Goal: Information Seeking & Learning: Find specific fact

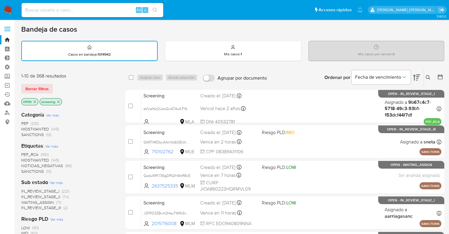
click at [55, 87] on div "Borrar filtros" at bounding box center [68, 88] width 95 height 9
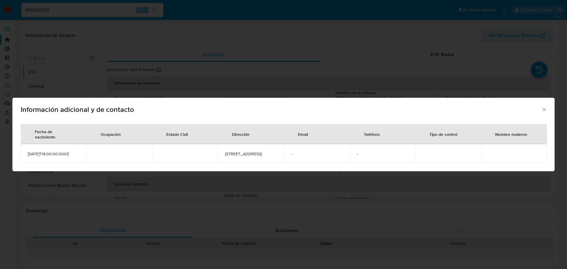
select select "10"
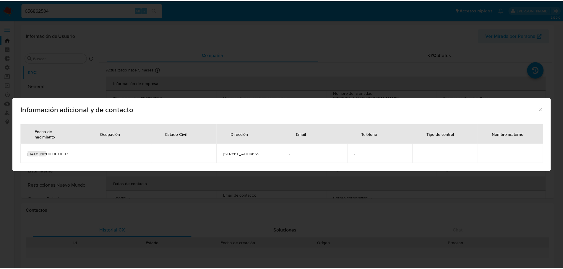
scroll to position [207, 0]
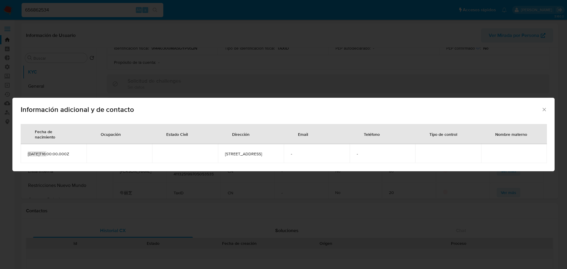
click at [117, 31] on div "Información adicional y de contacto Fecha de nacimiento Ocupación Estado Civil …" at bounding box center [283, 134] width 567 height 269
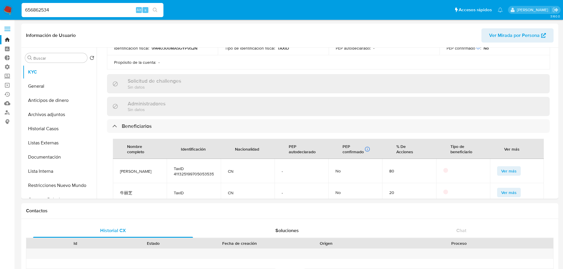
click at [56, 9] on input "656862534" at bounding box center [93, 10] width 142 height 8
paste input "2494151252"
type input "2494151252"
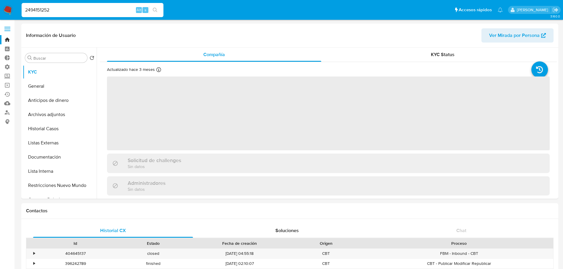
select select "10"
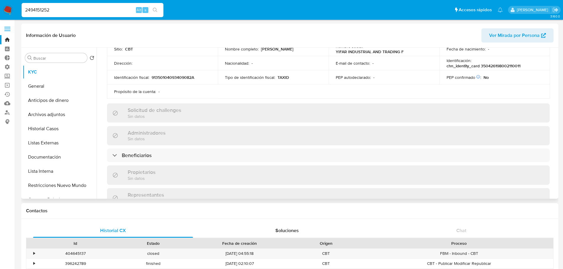
scroll to position [207, 0]
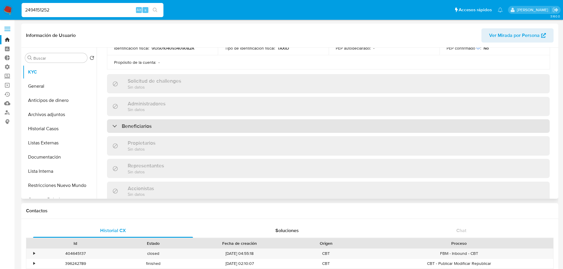
click at [174, 125] on div "Beneficiarios" at bounding box center [328, 126] width 443 height 14
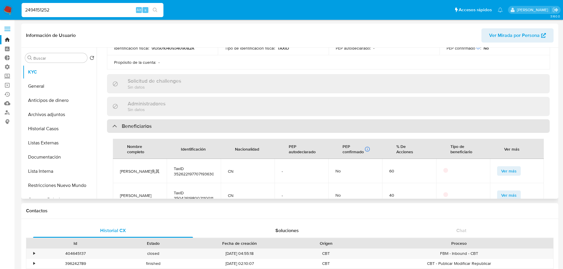
scroll to position [236, 0]
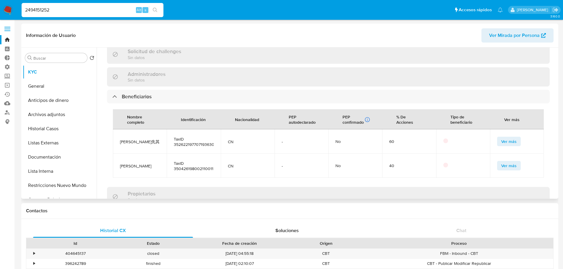
click at [501, 163] on span "Ver más" at bounding box center [508, 166] width 15 height 8
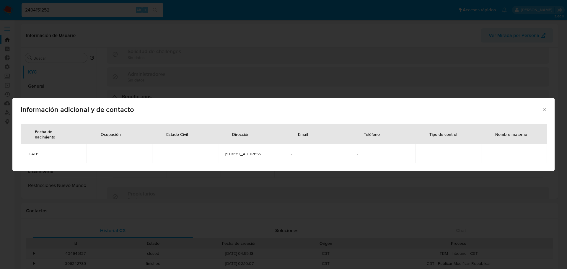
drag, startPoint x: 67, startPoint y: 157, endPoint x: 27, endPoint y: 158, distance: 39.9
click at [27, 158] on td "1980-02-11" at bounding box center [54, 153] width 66 height 19
copy span "1980-02-11"
click at [547, 103] on div "Información adicional y de contacto" at bounding box center [283, 109] width 543 height 22
click at [547, 107] on icon "Cerrar" at bounding box center [545, 110] width 6 height 6
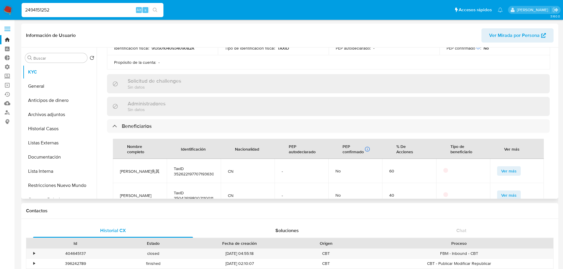
scroll to position [177, 0]
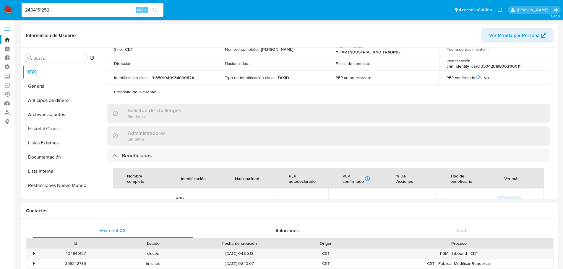
click at [98, 12] on input "2494151252" at bounding box center [93, 10] width 142 height 8
paste input "596316714"
type input "2596316714"
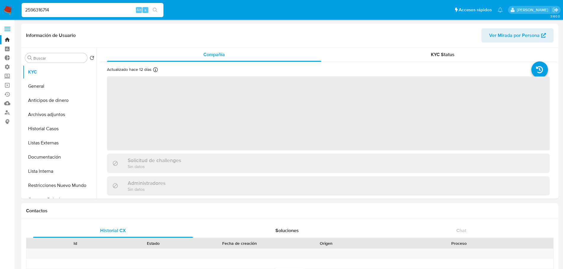
select select "10"
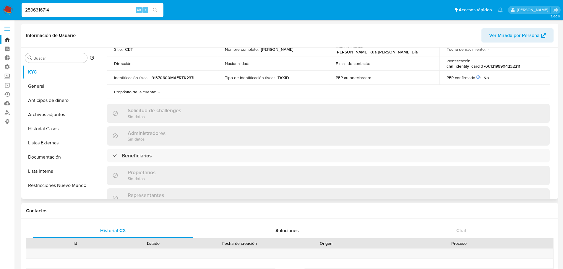
scroll to position [266, 0]
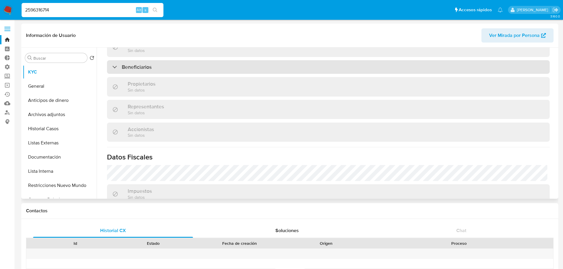
click at [202, 63] on div "Beneficiarios" at bounding box center [328, 67] width 443 height 14
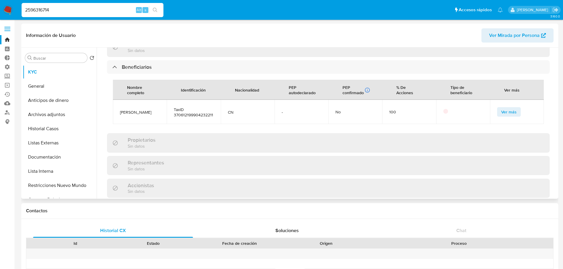
click at [497, 111] on button "Ver más" at bounding box center [509, 111] width 24 height 9
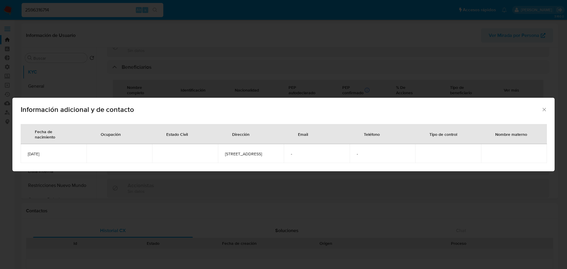
drag, startPoint x: 69, startPoint y: 156, endPoint x: 22, endPoint y: 156, distance: 47.0
click at [22, 156] on td "1999-04-23" at bounding box center [54, 153] width 66 height 19
copy span "1999-04-23"
click at [116, 24] on div "Información adicional y de contacto Fecha de nacimiento Ocupación Estado Civil …" at bounding box center [283, 134] width 567 height 269
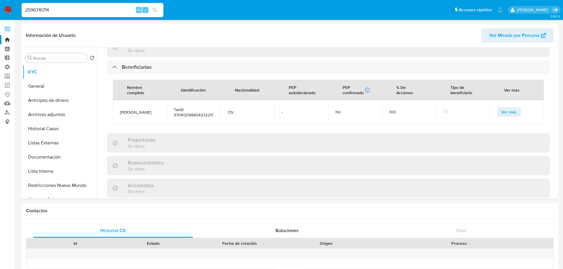
click at [111, 10] on input "2596316714" at bounding box center [93, 10] width 142 height 8
paste input "129683007"
type input "2129683007"
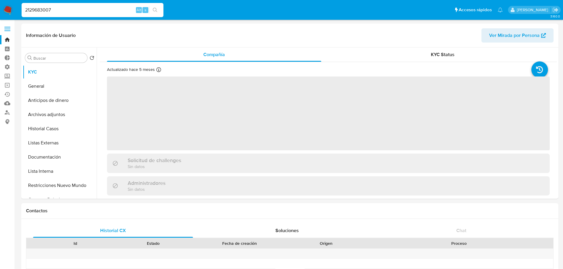
select select "10"
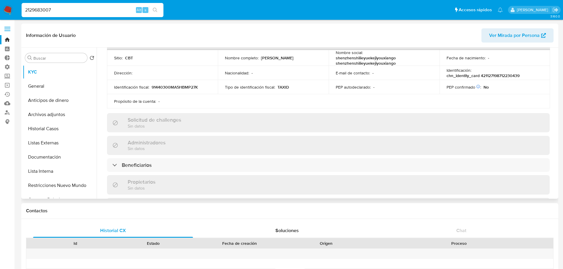
scroll to position [177, 0]
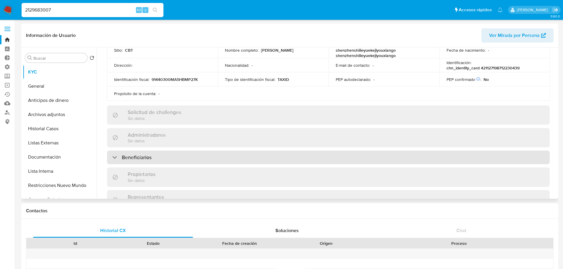
click at [189, 153] on div "Beneficiarios" at bounding box center [328, 158] width 443 height 14
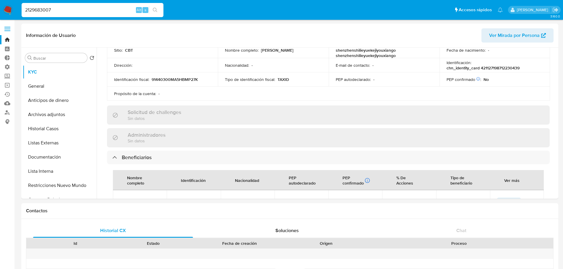
scroll to position [257, 0]
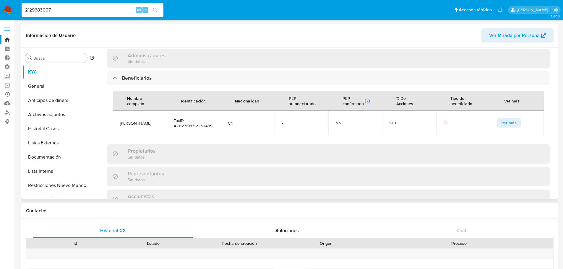
click at [501, 119] on span "Ver más" at bounding box center [508, 123] width 15 height 8
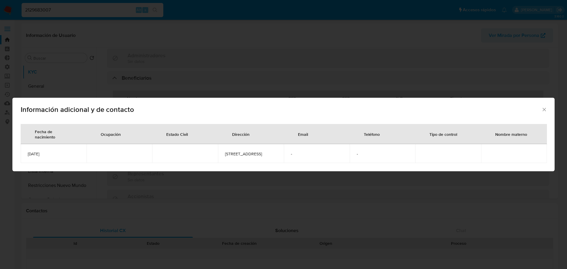
drag, startPoint x: 63, startPoint y: 156, endPoint x: 27, endPoint y: 157, distance: 36.1
click at [27, 157] on td "1987-12-23" at bounding box center [54, 153] width 66 height 19
copy span "1987-12-23"
click at [545, 107] on icon "Cerrar" at bounding box center [545, 110] width 6 height 6
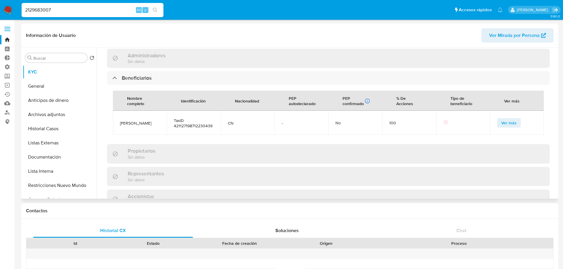
click at [175, 126] on span "TaxID 421127198712230439" at bounding box center [194, 123] width 40 height 11
copy span "421127198712230439"
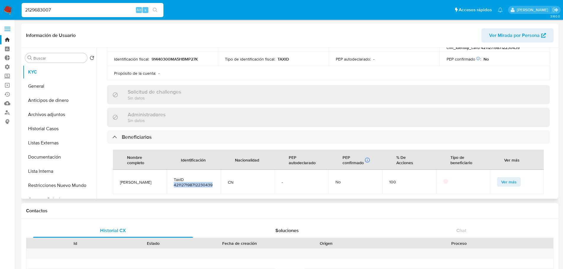
scroll to position [168, 0]
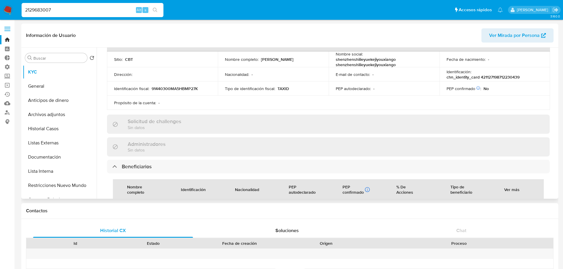
click at [481, 79] on p "chn_identity_card 421127198712230439" at bounding box center [482, 76] width 73 height 5
copy p "421127198712230439"
click at [103, 11] on input "2129683007" at bounding box center [93, 10] width 142 height 8
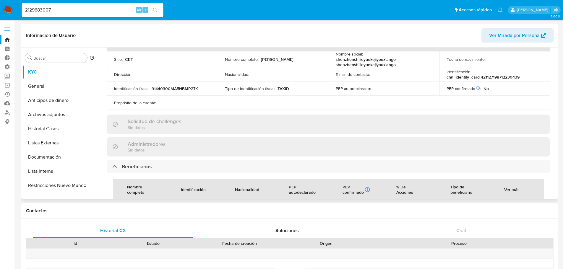
scroll to position [198, 0]
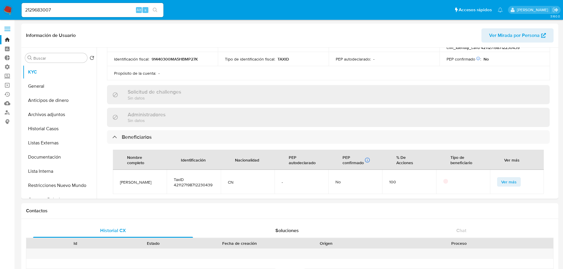
click at [117, 13] on input "2129683007" at bounding box center [93, 10] width 142 height 8
paste input "59076871"
type input "2159076871"
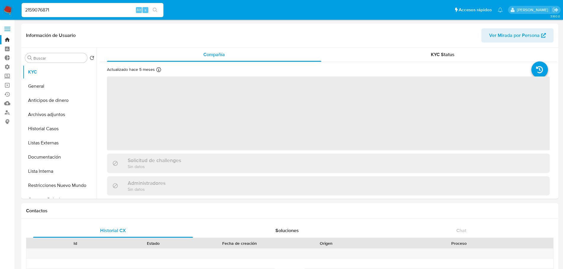
select select "10"
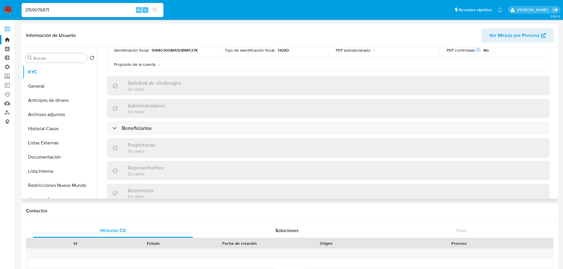
scroll to position [207, 0]
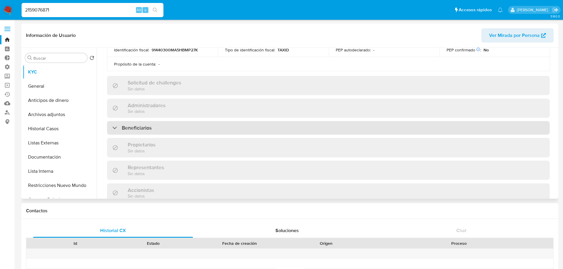
click at [174, 128] on div "Beneficiarios" at bounding box center [328, 128] width 443 height 14
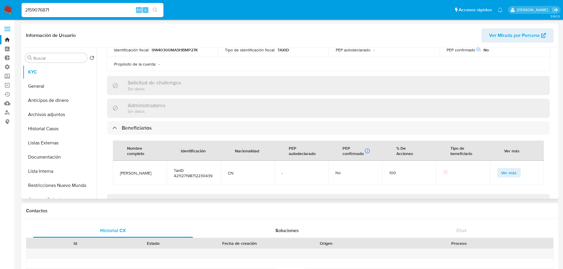
click at [501, 176] on span "Ver más" at bounding box center [508, 173] width 15 height 8
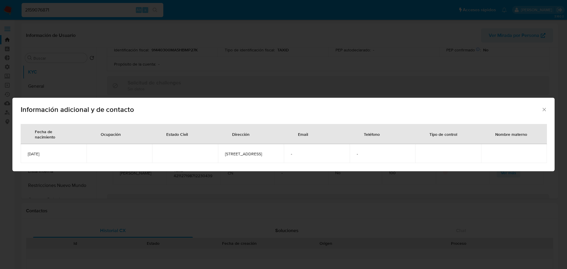
drag, startPoint x: 65, startPoint y: 155, endPoint x: 27, endPoint y: 157, distance: 38.2
click at [27, 157] on td "1987-12-23" at bounding box center [54, 153] width 66 height 19
copy span "1987-12-23"
click at [545, 107] on icon "Cerrar" at bounding box center [545, 110] width 6 height 6
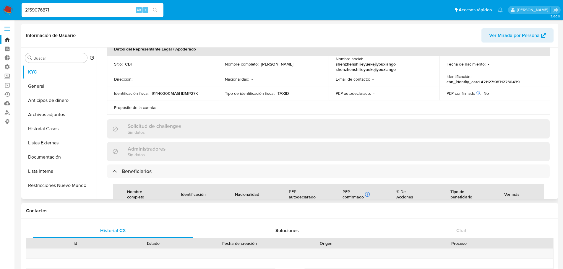
scroll to position [148, 0]
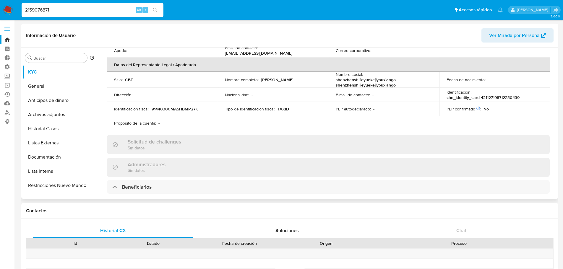
click at [481, 98] on p "chn_identity_card 421127198712230439" at bounding box center [482, 97] width 73 height 5
copy p "421127198712230439"
click at [113, 9] on input "2159076871" at bounding box center [93, 10] width 142 height 8
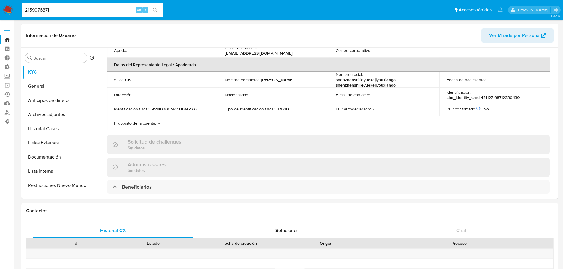
paste input "479636986"
type input "2479636986"
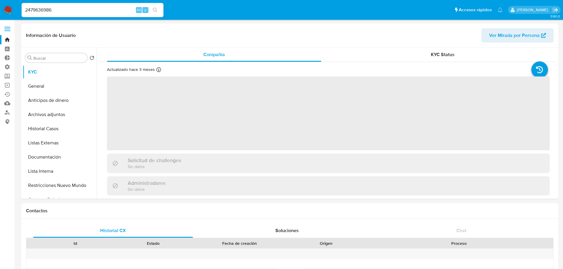
select select "10"
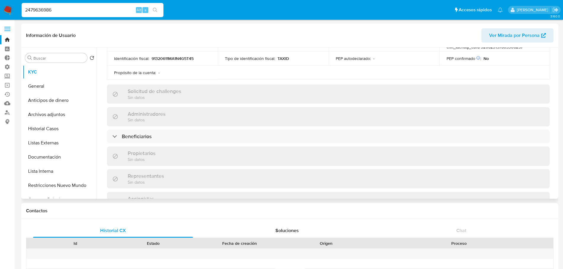
scroll to position [236, 0]
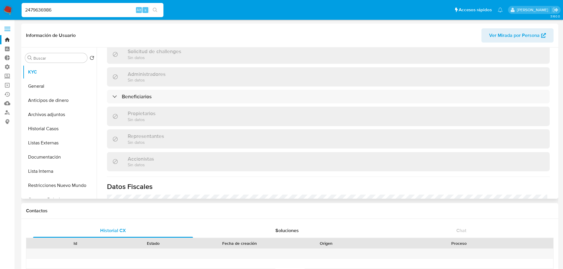
click at [187, 101] on div "Beneficiarios" at bounding box center [328, 97] width 443 height 14
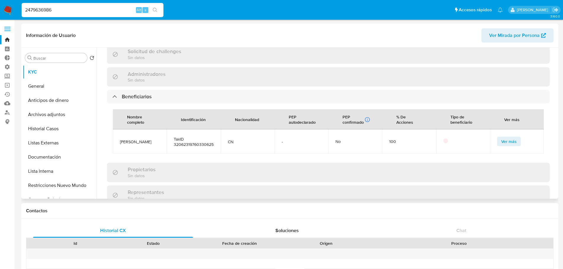
click at [501, 141] on span "Ver más" at bounding box center [508, 141] width 15 height 8
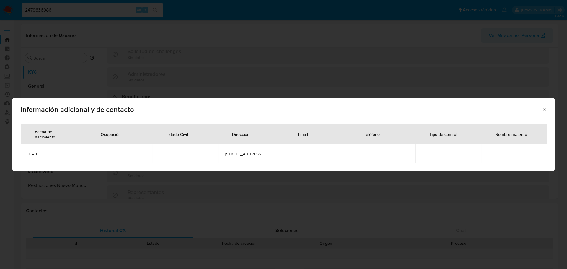
drag, startPoint x: 60, startPoint y: 157, endPoint x: 25, endPoint y: 157, distance: 34.6
click at [25, 157] on td "1976-03-30" at bounding box center [54, 153] width 66 height 19
copy span "1976-03-30"
click at [548, 107] on div "Información adicional y de contacto" at bounding box center [283, 109] width 543 height 22
click at [544, 108] on icon "Cerrar" at bounding box center [545, 110] width 6 height 6
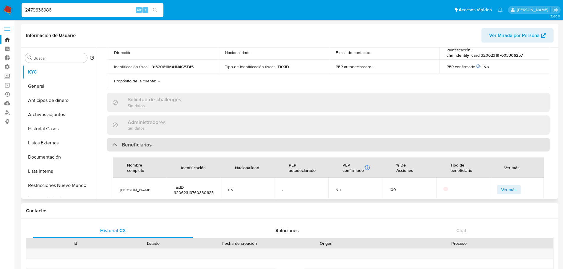
scroll to position [177, 0]
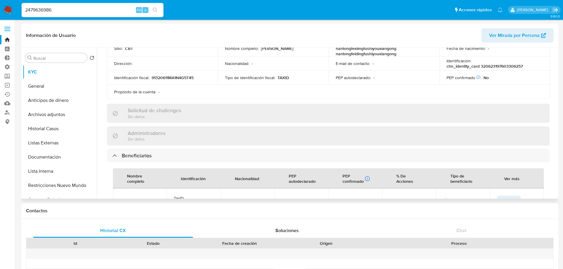
click at [480, 65] on p "chn_identity_card 320623197603306257" at bounding box center [484, 66] width 76 height 5
copy p "320623197603306257"
click at [105, 10] on input "2479636986" at bounding box center [93, 10] width 142 height 8
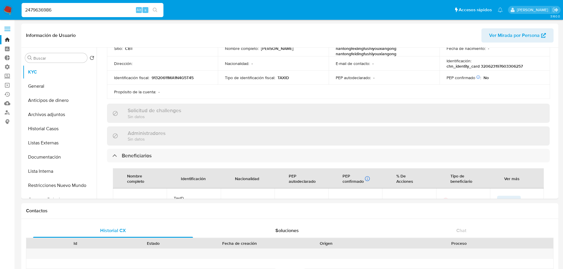
paste input "59439117"
type input "2459439117"
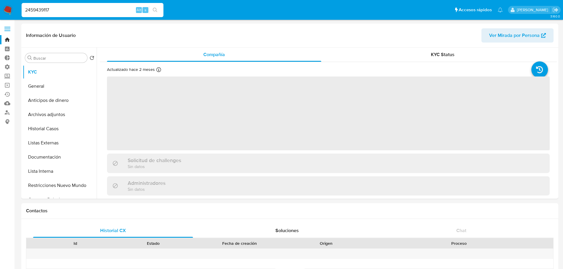
select select "10"
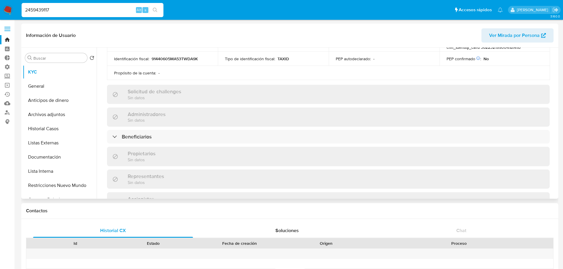
scroll to position [207, 0]
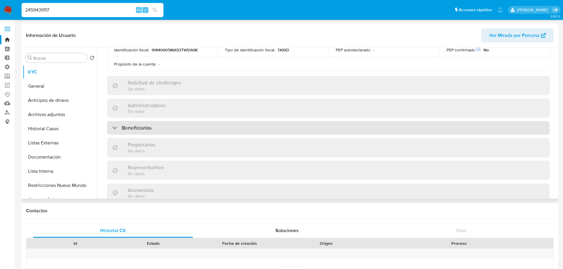
click at [185, 129] on div "Beneficiarios" at bounding box center [328, 128] width 443 height 14
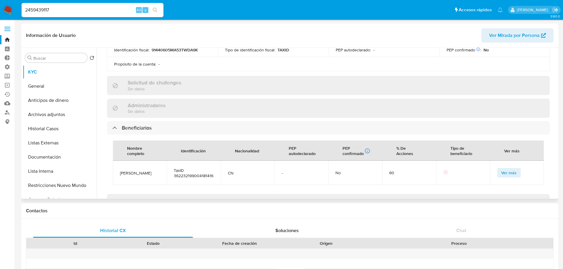
click at [498, 169] on button "Ver más" at bounding box center [509, 172] width 24 height 9
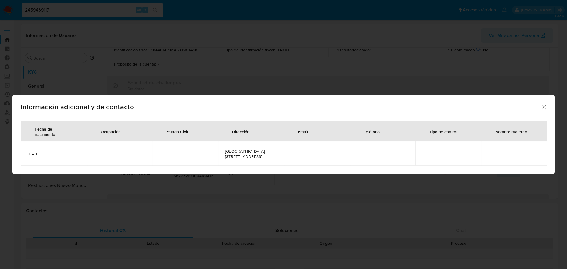
drag, startPoint x: 60, startPoint y: 155, endPoint x: 25, endPoint y: 156, distance: 34.3
click at [25, 156] on td "1990-04-18" at bounding box center [54, 154] width 66 height 24
copy span "1990-04-18"
click at [545, 107] on icon "Cerrar" at bounding box center [544, 106] width 3 height 3
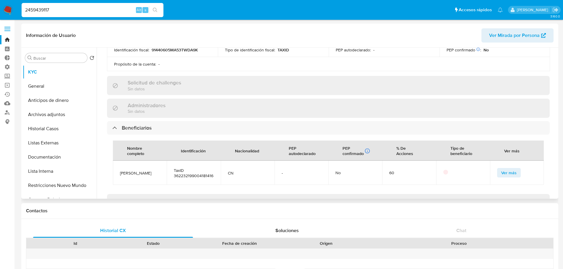
click at [501, 171] on span "Ver más" at bounding box center [508, 173] width 15 height 8
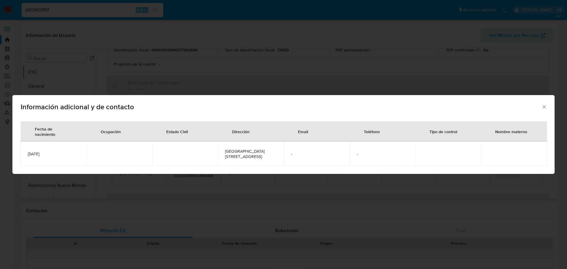
click at [543, 105] on icon "Cerrar" at bounding box center [544, 106] width 3 height 3
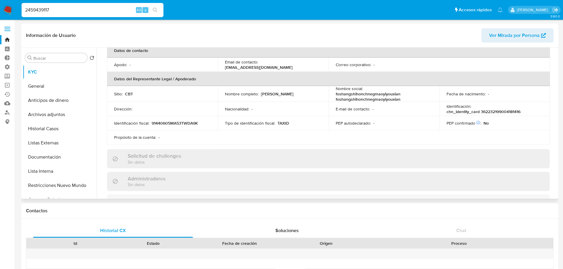
scroll to position [118, 0]
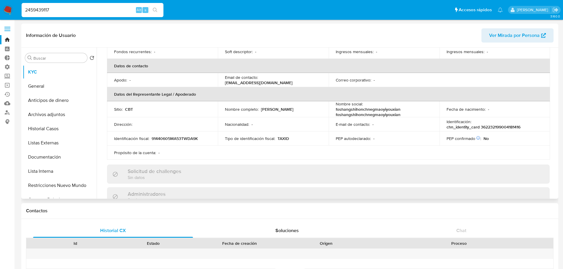
click at [482, 125] on p "chn_identity_card 362232199004181416" at bounding box center [483, 126] width 74 height 5
click at [119, 8] on input "2459439117" at bounding box center [93, 10] width 142 height 8
paste input "690777516"
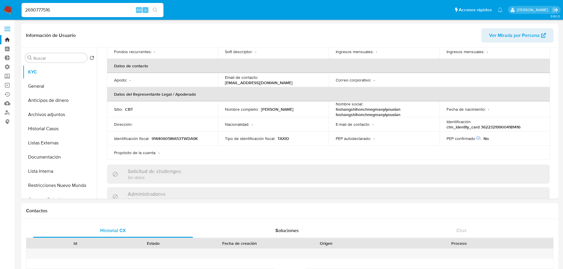
type input "2690777516"
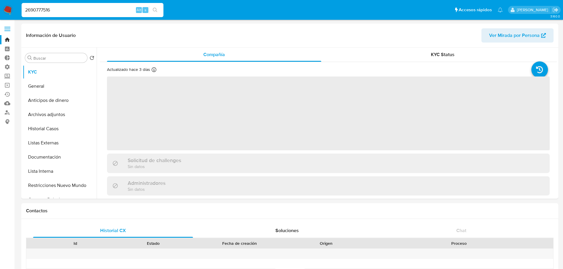
select select "10"
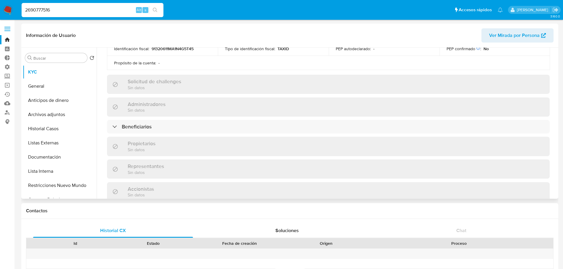
scroll to position [207, 0]
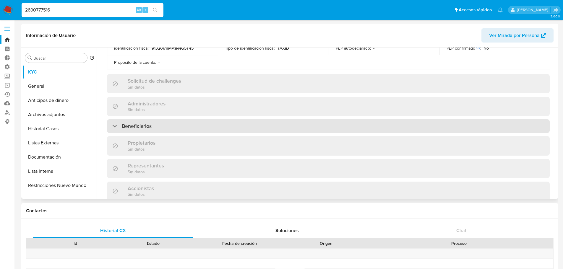
click at [201, 121] on div "Beneficiarios" at bounding box center [328, 126] width 443 height 14
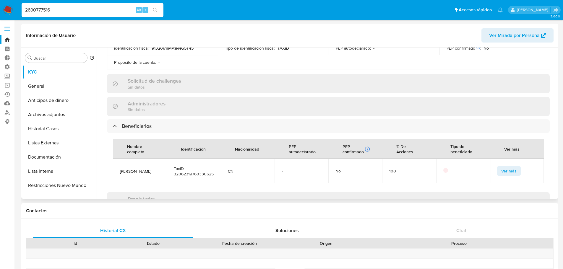
click at [498, 170] on button "Ver más" at bounding box center [509, 170] width 24 height 9
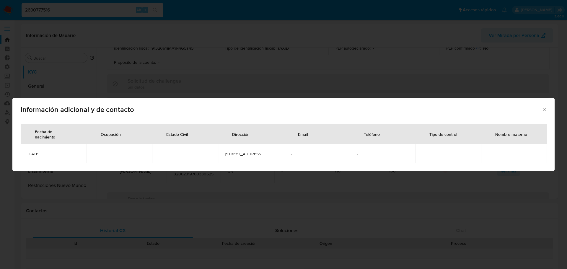
drag, startPoint x: 58, startPoint y: 158, endPoint x: 27, endPoint y: 155, distance: 31.2
click at [27, 155] on td "1976-03-30" at bounding box center [54, 153] width 66 height 19
click at [547, 107] on icon "Cerrar" at bounding box center [545, 110] width 6 height 6
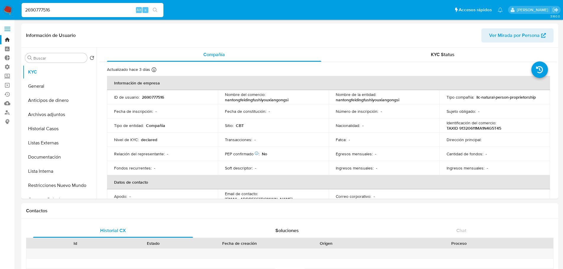
select select "10"
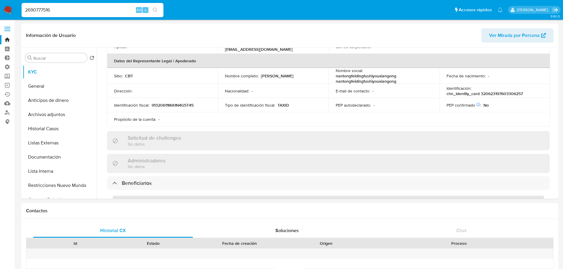
scroll to position [148, 0]
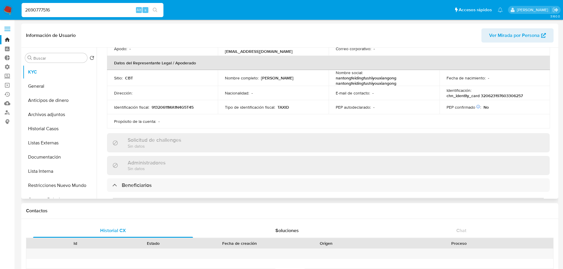
click at [482, 96] on p "chn_identity_card 320623197603306257" at bounding box center [484, 95] width 76 height 5
copy p "320623197603306257"
click at [112, 11] on input "2690777516" at bounding box center [93, 10] width 142 height 8
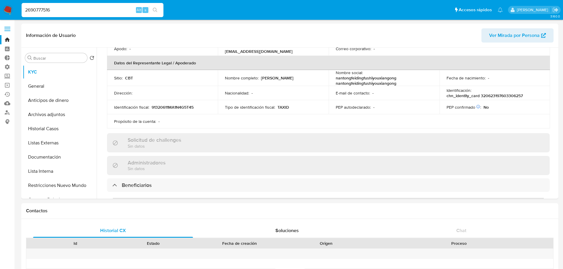
paste input "358900300"
type input "2358900300"
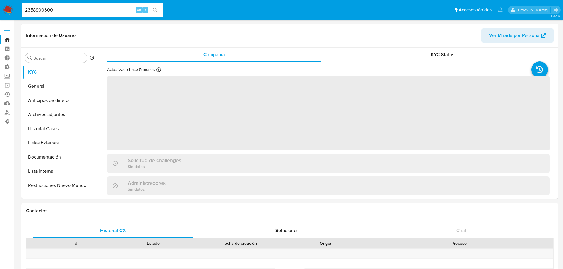
select select "10"
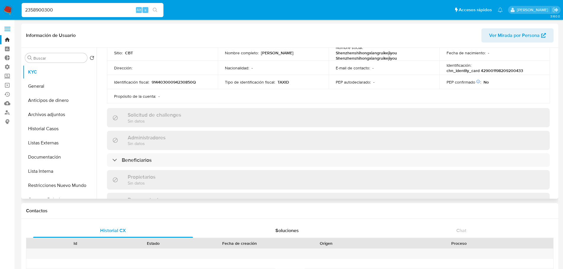
scroll to position [207, 0]
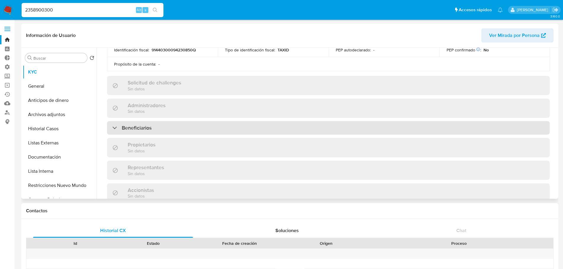
click at [160, 128] on div "Beneficiarios" at bounding box center [328, 128] width 443 height 14
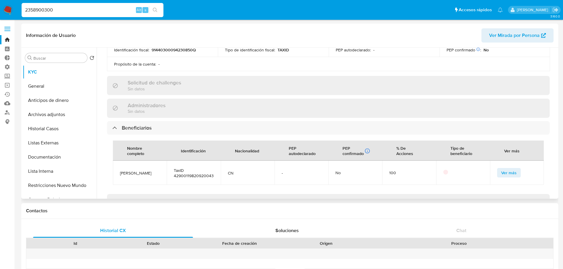
click at [499, 165] on td "Ver más" at bounding box center [517, 173] width 54 height 24
click at [499, 166] on td "Ver más" at bounding box center [517, 173] width 54 height 24
click at [497, 170] on button "Ver más" at bounding box center [509, 172] width 24 height 9
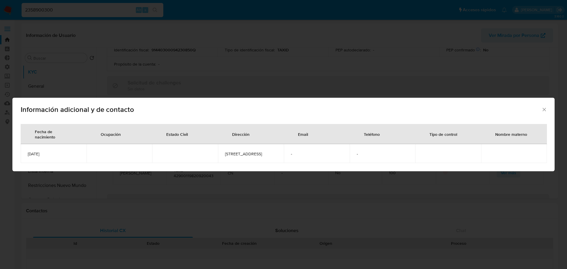
drag, startPoint x: 62, startPoint y: 157, endPoint x: 26, endPoint y: 155, distance: 36.4
click at [26, 155] on td "1982-09-20" at bounding box center [54, 153] width 66 height 19
copy span "1982-09-20"
click at [543, 107] on icon "Cerrar" at bounding box center [545, 110] width 6 height 6
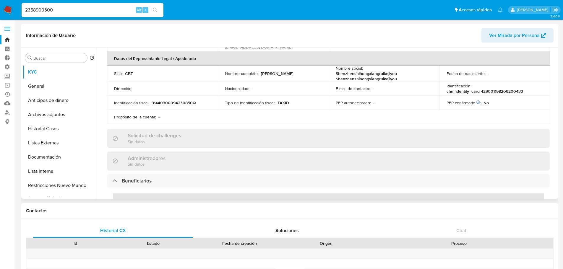
scroll to position [148, 0]
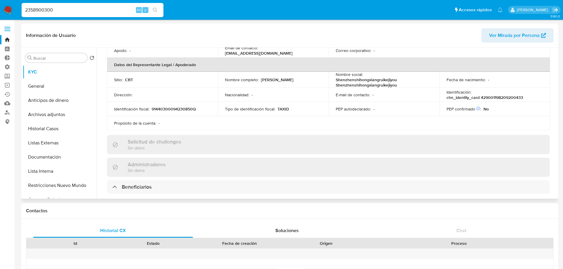
click at [481, 95] on p "chn_identity_card 429001198209200433" at bounding box center [484, 97] width 77 height 5
copy p "429001198209200433"
click at [122, 9] on input "2358900300" at bounding box center [93, 10] width 142 height 8
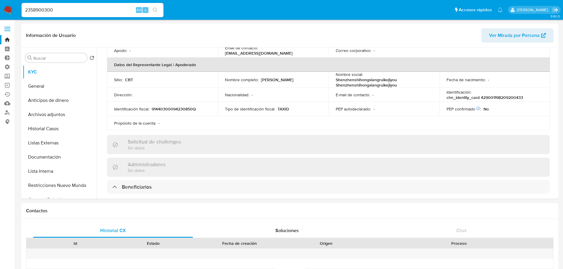
paste input "1087372791"
type input "1087372791"
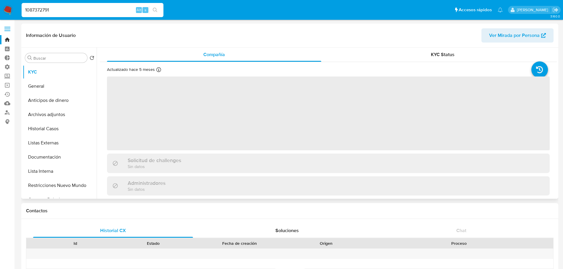
select select "10"
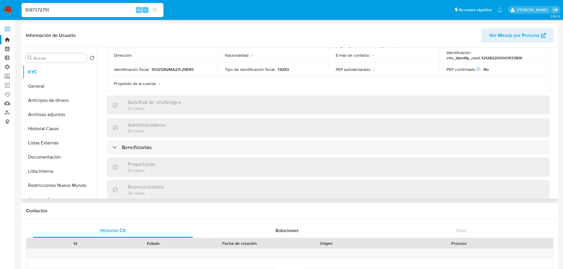
scroll to position [207, 0]
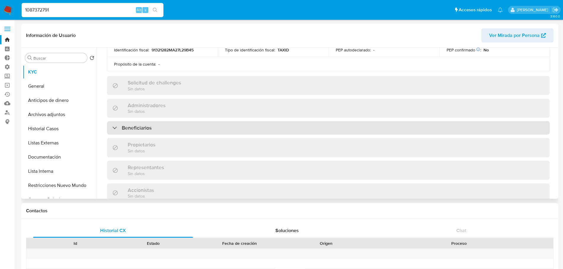
click at [180, 127] on div "Beneficiarios" at bounding box center [328, 128] width 443 height 14
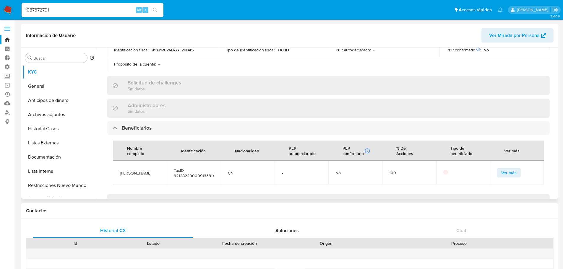
click at [497, 175] on button "Ver más" at bounding box center [509, 172] width 24 height 9
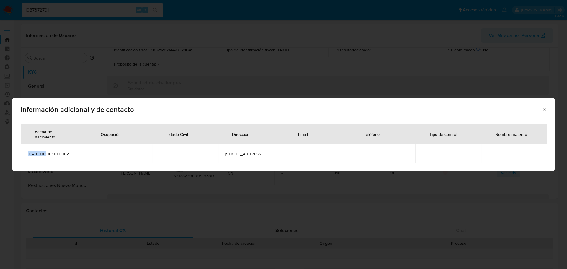
drag, startPoint x: 49, startPoint y: 154, endPoint x: 27, endPoint y: 154, distance: 22.2
click at [27, 154] on td "2000-09-12T16:00:00.000Z" at bounding box center [54, 153] width 66 height 19
copy span "2000-09-12"
click at [547, 108] on icon "Cerrar" at bounding box center [545, 110] width 6 height 6
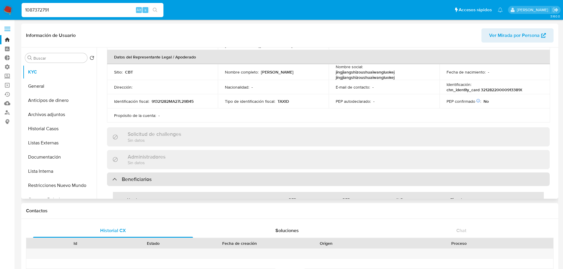
scroll to position [148, 0]
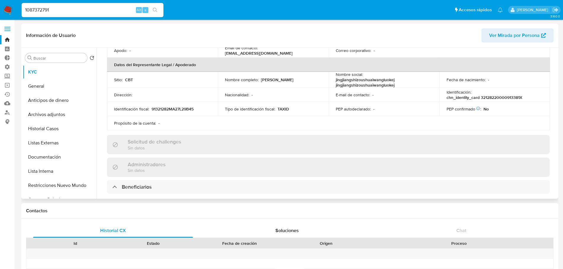
click at [482, 96] on p "chn_identity_card 32128220000913381X" at bounding box center [484, 97] width 76 height 5
copy p "32128220000913381X"
click at [118, 13] on input "1087372791" at bounding box center [93, 10] width 142 height 8
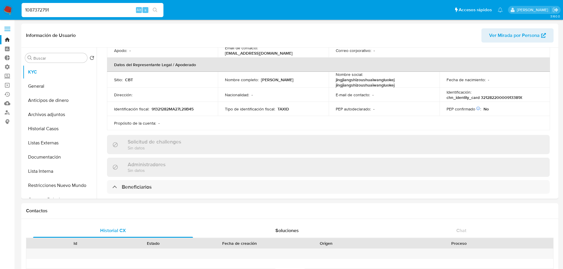
paste input "73142773"
type input "1073142773"
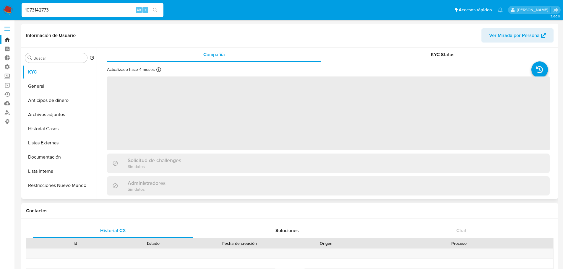
select select "10"
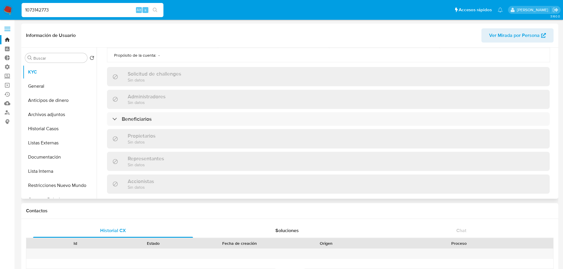
scroll to position [236, 0]
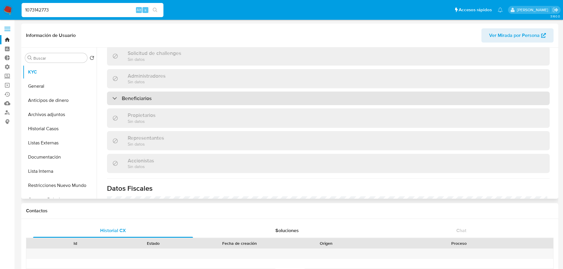
click at [181, 100] on div "Beneficiarios" at bounding box center [328, 99] width 443 height 14
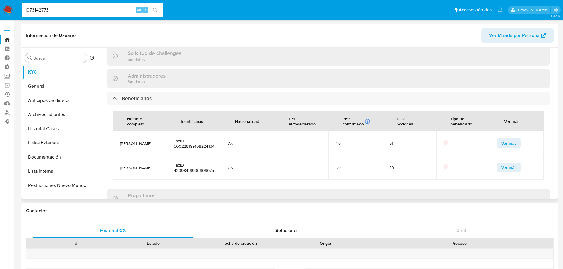
click at [498, 167] on button "Ver más" at bounding box center [509, 167] width 24 height 9
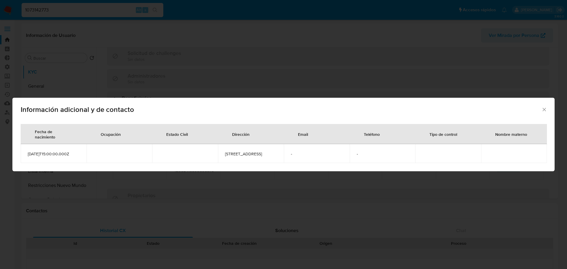
click at [50, 153] on span "1990-09-08T15:00:00.000Z" at bounding box center [54, 153] width 52 height 5
drag, startPoint x: 50, startPoint y: 153, endPoint x: 24, endPoint y: 153, distance: 26.3
click at [24, 153] on td "1990-09-08T15:00:00.000Z" at bounding box center [54, 153] width 66 height 19
copy span "1990-09-08"
click at [546, 110] on icon "Cerrar" at bounding box center [545, 110] width 6 height 6
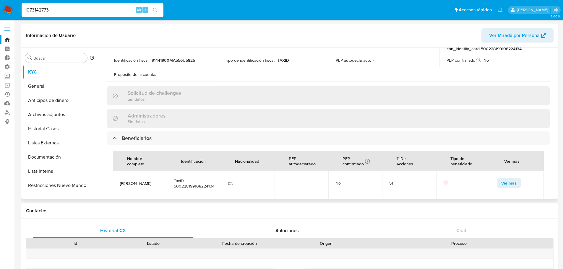
scroll to position [207, 0]
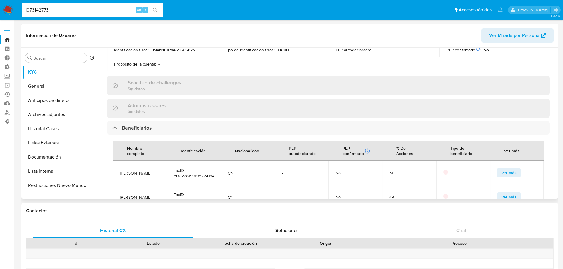
click at [174, 194] on span "TaxID 420984199009096754" at bounding box center [194, 197] width 40 height 11
copy span "420984199009096754"
click at [118, 6] on div "1073142773 Alt s" at bounding box center [93, 10] width 142 height 14
click at [118, 9] on input "1073142773" at bounding box center [93, 10] width 142 height 8
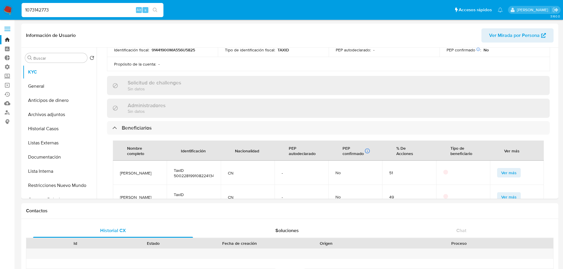
click at [118, 9] on input "1073142773" at bounding box center [93, 10] width 142 height 8
paste input "310944714"
type input "1310944714"
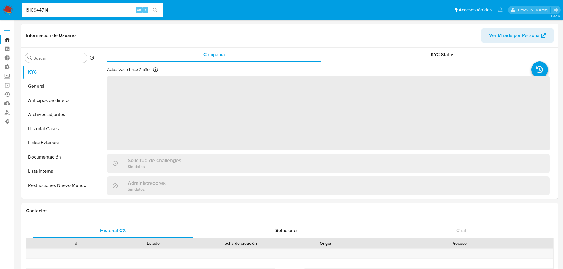
select select "10"
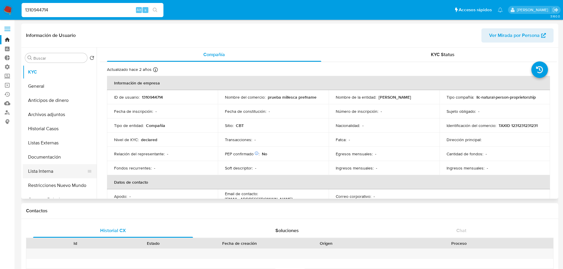
click at [69, 172] on button "Lista Interna" at bounding box center [57, 171] width 69 height 14
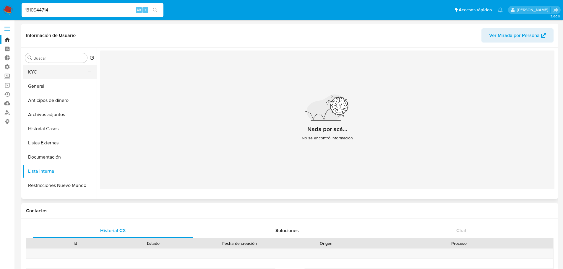
click at [66, 72] on button "KYC" at bounding box center [57, 72] width 69 height 14
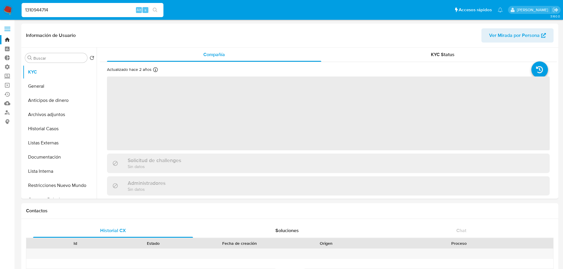
click at [169, 7] on ul "Pausado Ver notificaciones 1310944714 Alt s Accesos rápidos Presiona las siguie…" at bounding box center [262, 9] width 487 height 15
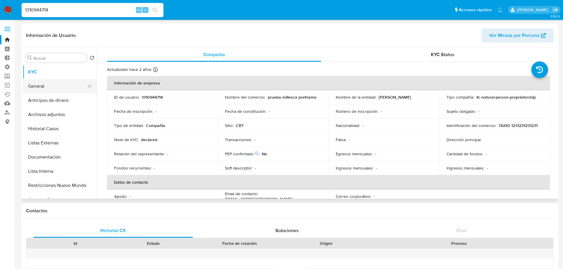
click at [69, 91] on button "General" at bounding box center [57, 86] width 69 height 14
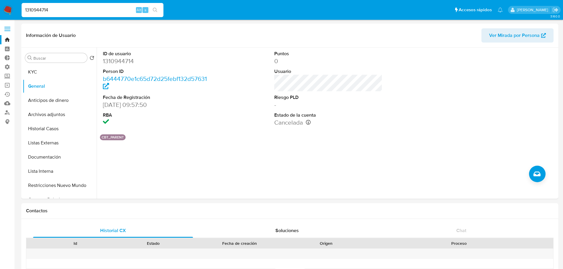
click at [165, 7] on ul "Pausado Ver notificaciones 1310944714 Alt s Accesos rápidos Presiona las siguie…" at bounding box center [262, 9] width 487 height 15
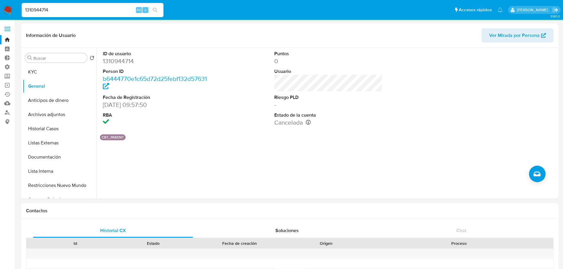
click at [115, 10] on input "1310944714" at bounding box center [93, 10] width 142 height 8
paste input "444811998"
type input "1444811998"
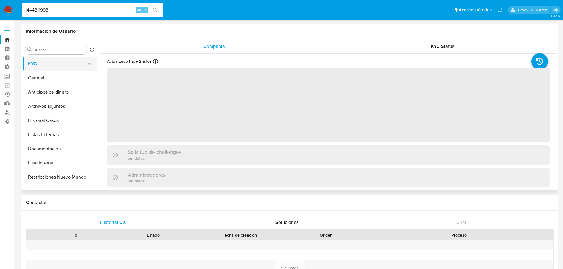
select select "10"
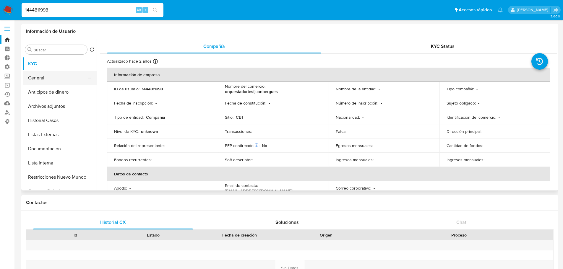
click at [57, 74] on button "General" at bounding box center [57, 78] width 69 height 14
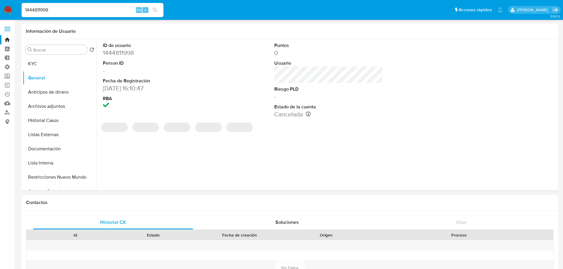
click at [165, 7] on ul "Pausado Ver notificaciones 1444811998 Alt s Accesos rápidos Presiona las siguie…" at bounding box center [262, 9] width 487 height 15
click at [130, 7] on input "1444811998" at bounding box center [93, 10] width 142 height 8
paste input "385471200"
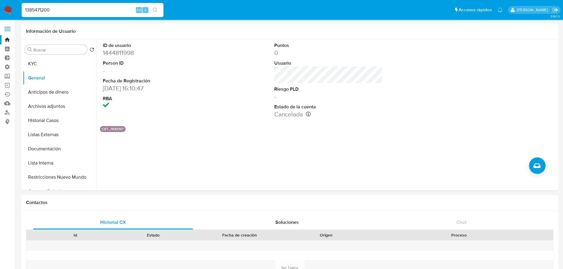
type input "1385471200"
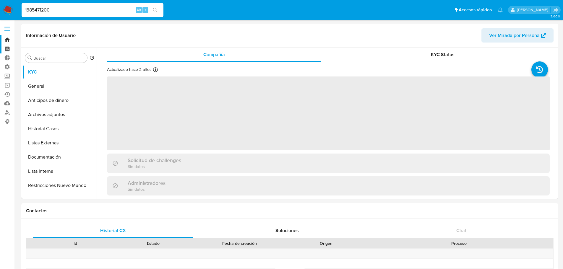
select select "10"
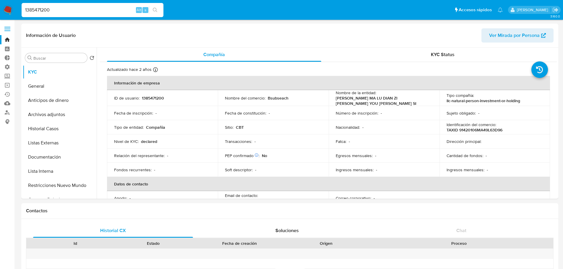
click at [125, 11] on input "1385471200" at bounding box center [93, 10] width 142 height 8
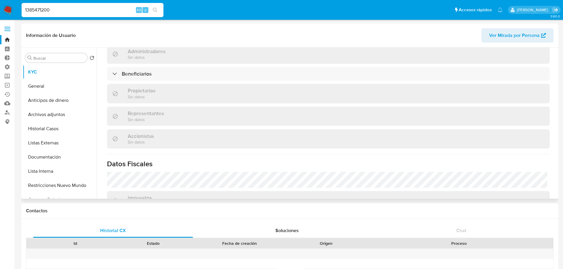
scroll to position [266, 0]
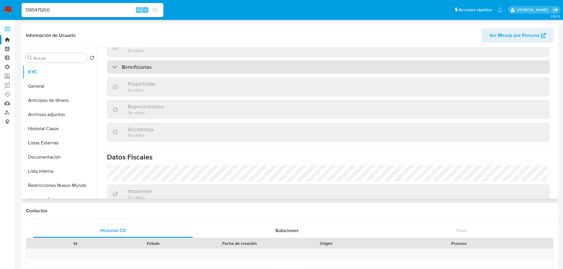
click at [186, 72] on div "Beneficiarios" at bounding box center [328, 67] width 443 height 14
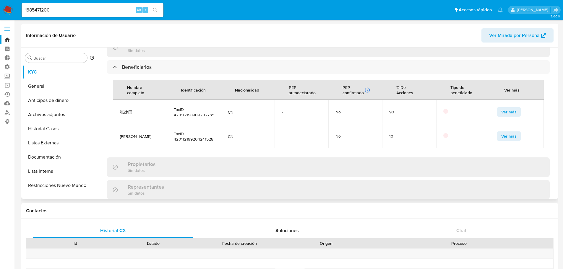
click at [497, 111] on button "Ver más" at bounding box center [509, 111] width 24 height 9
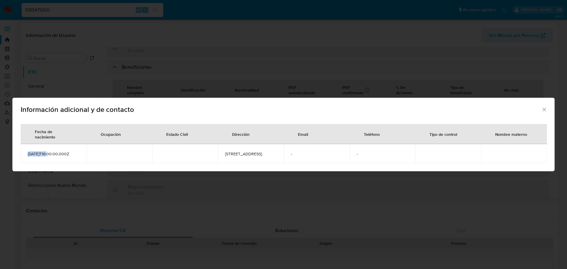
drag, startPoint x: 47, startPoint y: 154, endPoint x: 25, endPoint y: 155, distance: 22.2
click at [25, 155] on td "1989-09-19T16:00:00.000Z" at bounding box center [54, 153] width 66 height 19
copy span "1989-09-19"
click at [190, 75] on div "Información adicional y de contacto Fecha de nacimiento Ocupación Estado Civil …" at bounding box center [283, 134] width 567 height 269
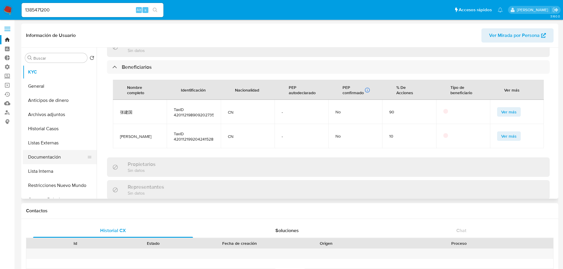
click at [73, 150] on button "Documentación" at bounding box center [57, 157] width 69 height 14
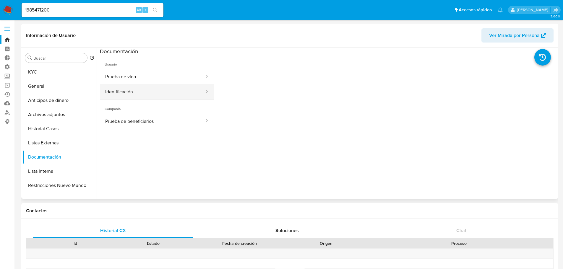
click at [158, 91] on button "Identificación" at bounding box center [152, 91] width 105 height 15
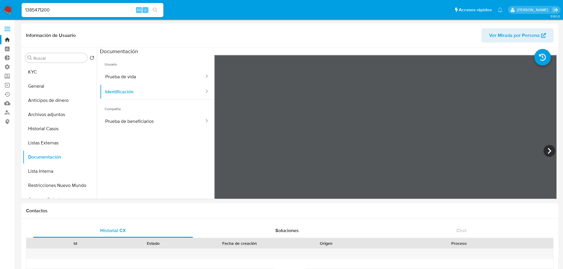
click at [109, 6] on input "1385471200" at bounding box center [93, 10] width 142 height 8
paste input "697772932"
type input "697772932"
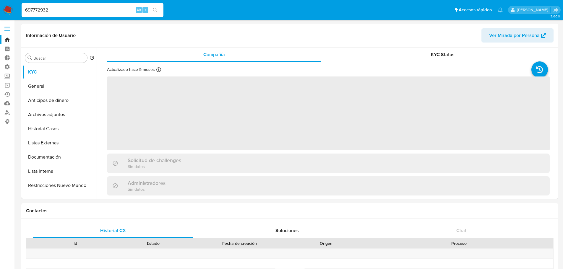
select select "10"
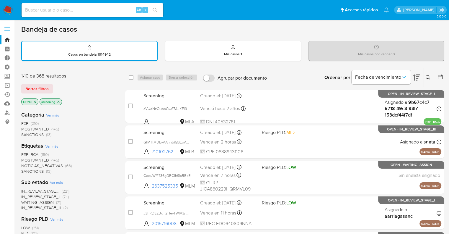
click at [267, 15] on ul "Pausado Ver notificaciones Alt s Accesos rápidos Presiona las siguientes teclas…" at bounding box center [205, 9] width 373 height 15
click at [282, 15] on ul "Pausado Ver notificaciones Alt s Accesos rápidos Presiona las siguientes teclas…" at bounding box center [205, 9] width 373 height 15
click at [54, 85] on div "Borrar filtros" at bounding box center [68, 88] width 95 height 9
click at [61, 85] on div "Borrar filtros" at bounding box center [68, 88] width 95 height 9
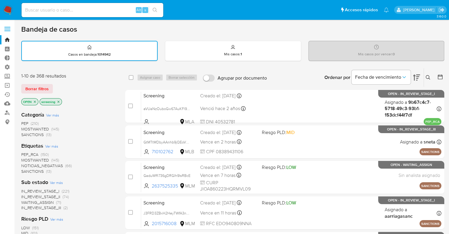
click at [317, 26] on div "Bandeja de casos" at bounding box center [232, 29] width 423 height 9
click at [303, 28] on div "Bandeja de casos" at bounding box center [232, 29] width 423 height 9
click at [326, 19] on nav "Pausado Ver notificaciones Alt s Accesos rápidos Presiona las siguientes teclas…" at bounding box center [224, 10] width 449 height 20
click at [26, 170] on span "SANCTIONS" at bounding box center [32, 171] width 22 height 6
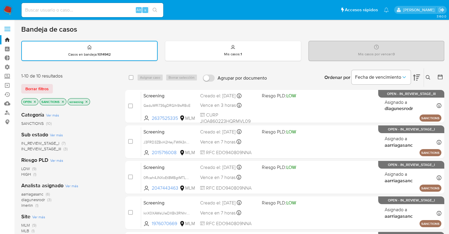
click at [63, 102] on icon "close-filter" at bounding box center [63, 102] width 4 height 4
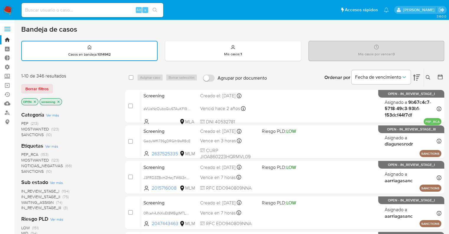
click at [319, 27] on div "Bandeja de casos" at bounding box center [232, 29] width 423 height 9
click at [67, 81] on div "1-10 de 346 resultados Borrar filtros OPEN screening" at bounding box center [68, 90] width 95 height 34
click at [56, 86] on div "Borrar filtros" at bounding box center [68, 88] width 95 height 9
click at [53, 86] on div "Borrar filtros" at bounding box center [68, 88] width 95 height 9
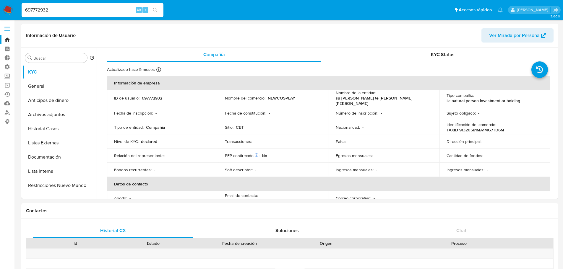
select select "10"
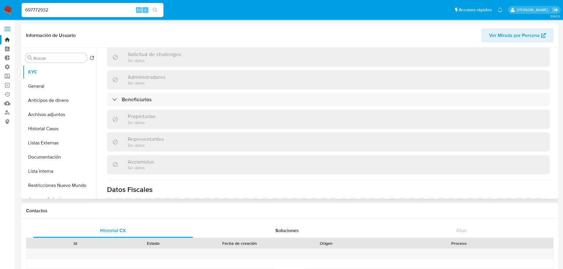
scroll to position [236, 0]
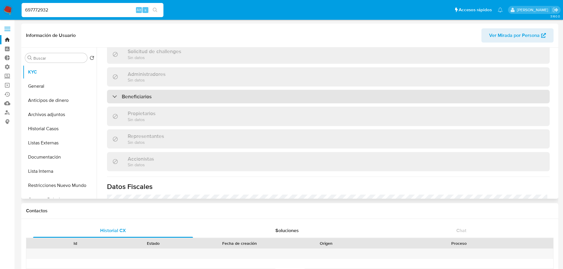
click at [200, 95] on div "Beneficiarios" at bounding box center [328, 97] width 443 height 14
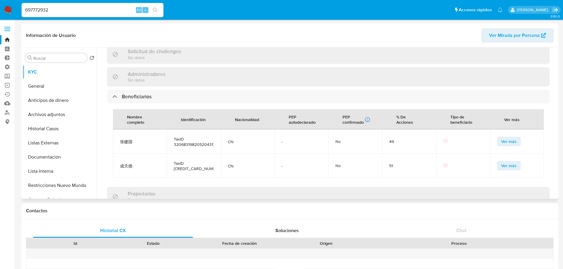
click at [501, 137] on span "Ver más" at bounding box center [508, 141] width 15 height 8
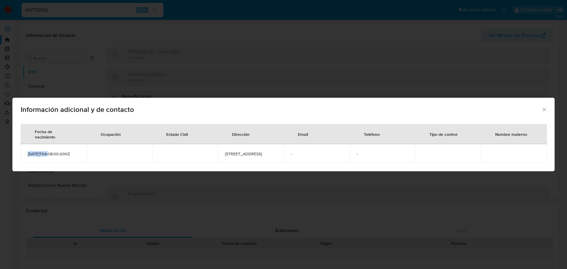
drag, startPoint x: 48, startPoint y: 154, endPoint x: 22, endPoint y: 155, distance: 26.9
click at [22, 155] on td "[DATE]T04:08:00.000Z" at bounding box center [54, 153] width 66 height 19
copy span "[DATE]"
click at [545, 108] on icon "Cerrar" at bounding box center [545, 110] width 6 height 6
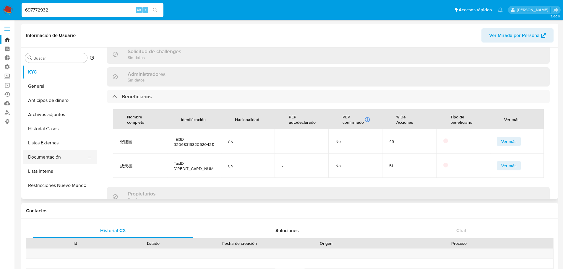
click at [64, 155] on button "Documentación" at bounding box center [57, 157] width 69 height 14
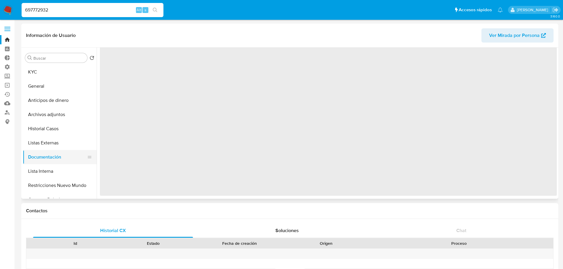
scroll to position [0, 0]
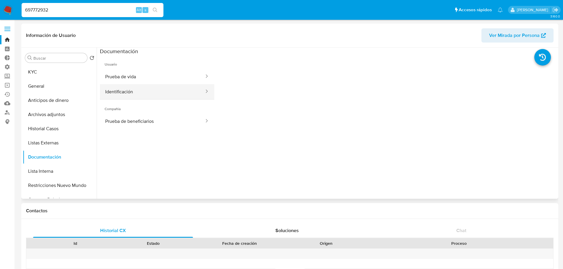
click at [171, 91] on button "Identificación" at bounding box center [152, 91] width 105 height 15
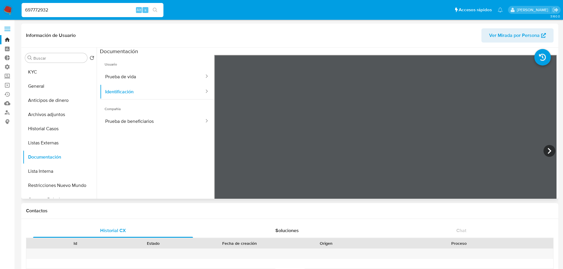
scroll to position [59, 0]
click at [114, 12] on input "697772932" at bounding box center [93, 10] width 142 height 8
paste input "2610747933"
type input "2610747933"
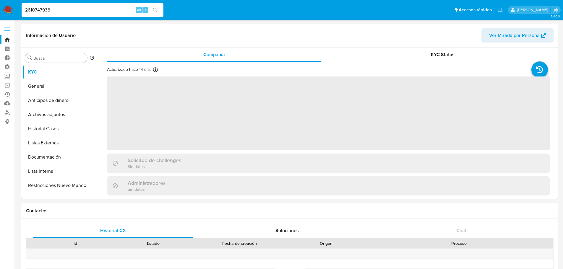
select select "10"
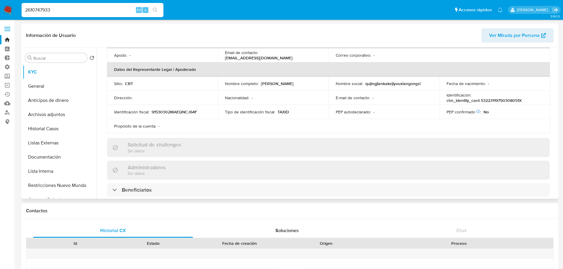
scroll to position [148, 0]
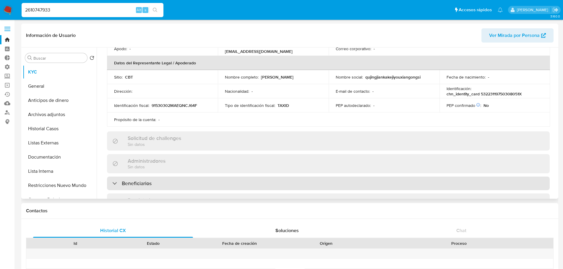
click at [160, 183] on div "Beneficiarios" at bounding box center [328, 184] width 443 height 14
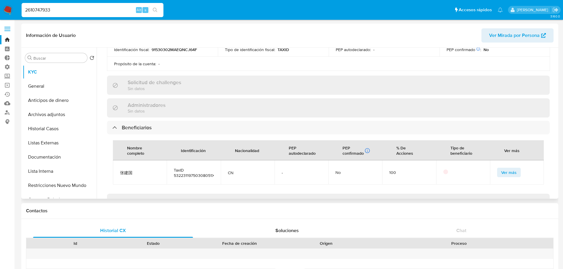
scroll to position [207, 0]
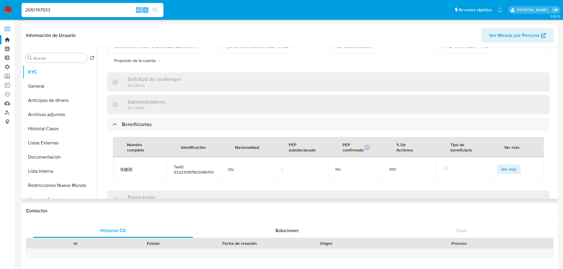
click at [501, 171] on span "Ver más" at bounding box center [508, 169] width 15 height 8
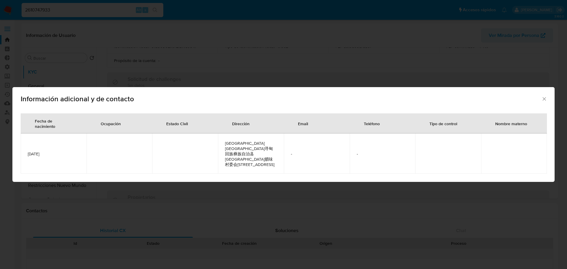
drag, startPoint x: 53, startPoint y: 155, endPoint x: 26, endPoint y: 155, distance: 27.8
click at [26, 155] on td "1975-03-08" at bounding box center [54, 154] width 66 height 40
copy span "1975-03-08"
click at [65, 159] on td "1975-03-08" at bounding box center [54, 154] width 66 height 40
click at [542, 102] on icon "Cerrar" at bounding box center [545, 99] width 6 height 6
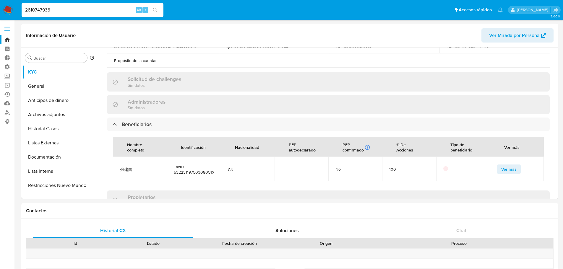
click at [82, 13] on input "2610747933" at bounding box center [93, 10] width 142 height 8
paste input "585067896"
type input "2585067896"
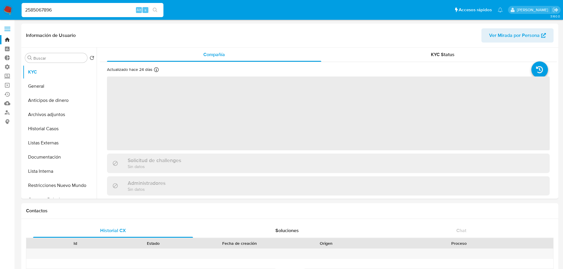
select select "10"
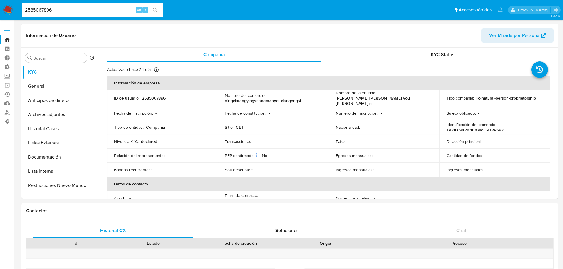
click at [169, 14] on ul "Pausado Ver notificaciones 2585067896 Alt s Accesos rápidos Presiona las siguie…" at bounding box center [262, 9] width 487 height 15
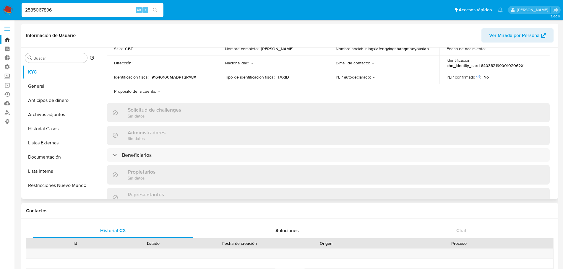
scroll to position [207, 0]
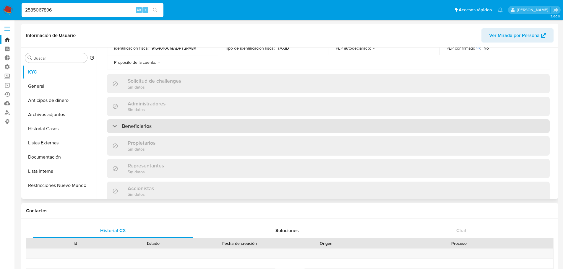
click at [154, 122] on div "Beneficiarios" at bounding box center [328, 126] width 443 height 14
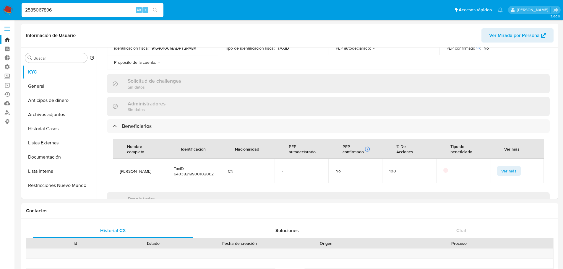
click at [112, 8] on input "2585067896" at bounding box center [93, 10] width 142 height 8
click at [501, 171] on span "Ver más" at bounding box center [508, 171] width 15 height 8
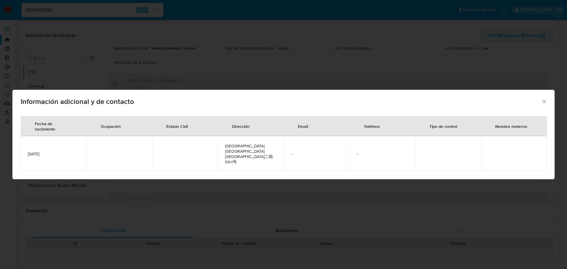
drag, startPoint x: 61, startPoint y: 159, endPoint x: 27, endPoint y: 154, distance: 34.0
click at [27, 154] on td "1990-01-02" at bounding box center [54, 153] width 66 height 35
copy span "1990-01-02"
click at [547, 105] on icon "Cerrar" at bounding box center [545, 102] width 6 height 6
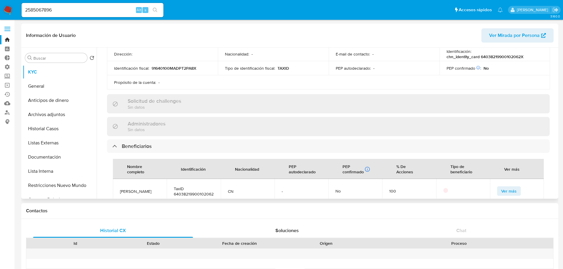
scroll to position [177, 0]
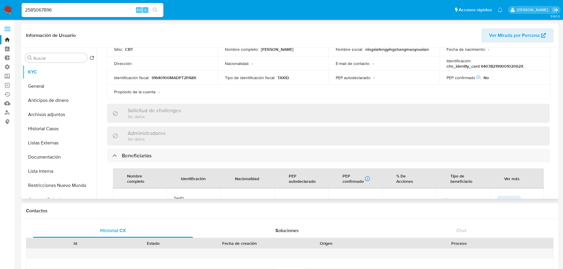
click at [482, 65] on p "chn_identity_card 64038219900102062X" at bounding box center [484, 66] width 77 height 5
copy p "64038219900102062X"
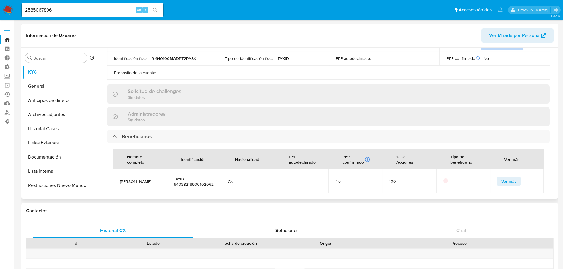
scroll to position [207, 0]
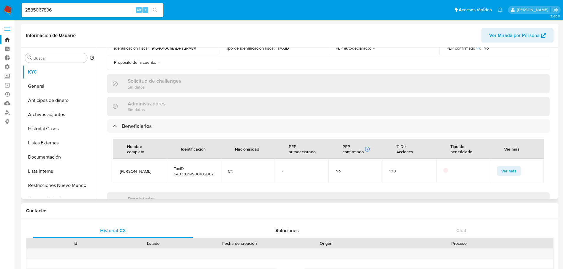
click at [497, 173] on button "Ver más" at bounding box center [509, 170] width 24 height 9
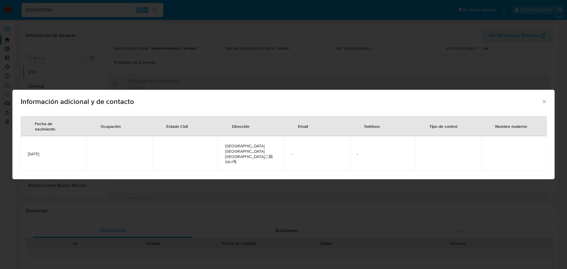
click at [542, 105] on icon "Cerrar" at bounding box center [545, 102] width 6 height 6
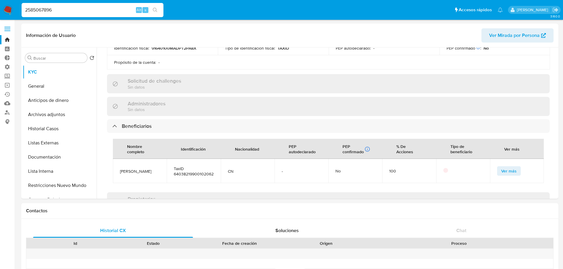
click at [96, 12] on input "2585067896" at bounding box center [93, 10] width 142 height 8
paste input "164288"
type input "2585164288"
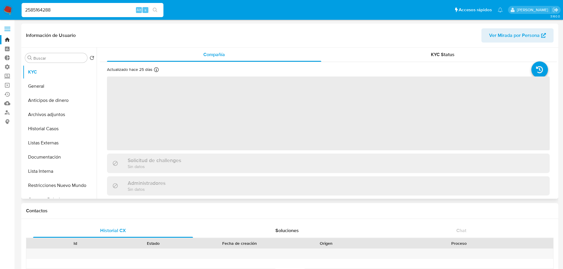
click at [407, 24] on div "Información de Usuario Ver Mirada por Persona" at bounding box center [289, 36] width 537 height 24
select select "10"
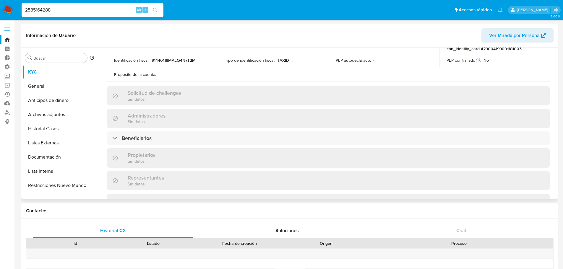
scroll to position [207, 0]
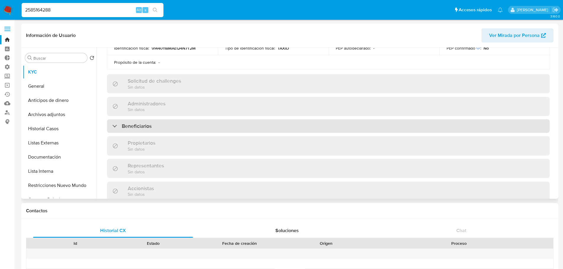
click at [194, 126] on div "Beneficiarios" at bounding box center [328, 126] width 443 height 14
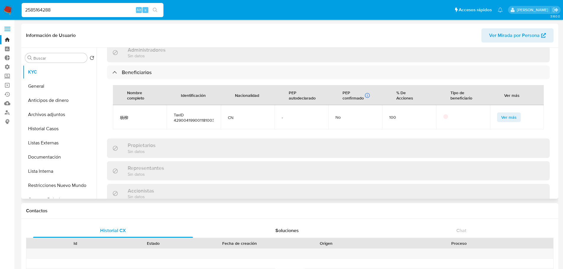
scroll to position [266, 0]
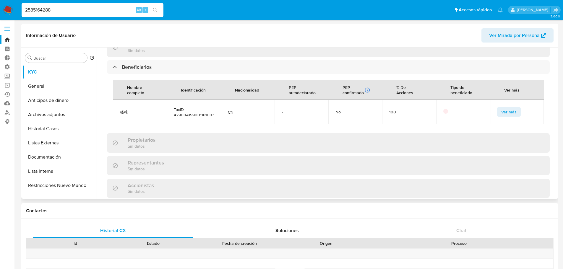
click at [497, 109] on button "Ver más" at bounding box center [509, 111] width 24 height 9
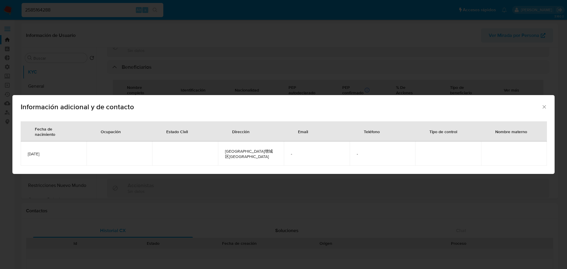
drag, startPoint x: 67, startPoint y: 155, endPoint x: 28, endPoint y: 152, distance: 39.4
click at [28, 152] on span "1990-01-18" at bounding box center [54, 153] width 52 height 5
copy span "1990-01-18"
click at [548, 110] on div "Información adicional y de contacto" at bounding box center [283, 106] width 543 height 22
click at [546, 110] on icon "Cerrar" at bounding box center [545, 107] width 6 height 6
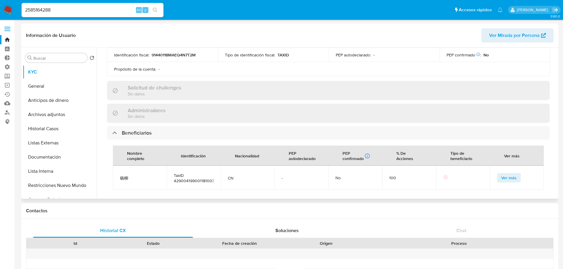
scroll to position [177, 0]
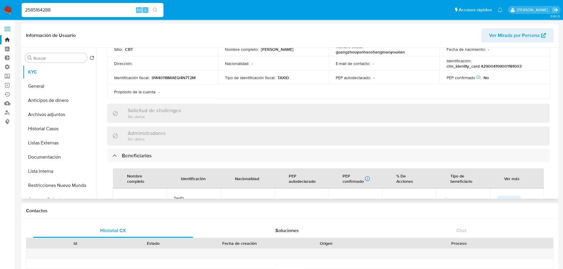
click at [483, 65] on p "chn_identity_card 429004199001181003" at bounding box center [483, 66] width 75 height 5
copy p "429004199001181003"
click at [121, 10] on input "2585164288" at bounding box center [93, 10] width 142 height 8
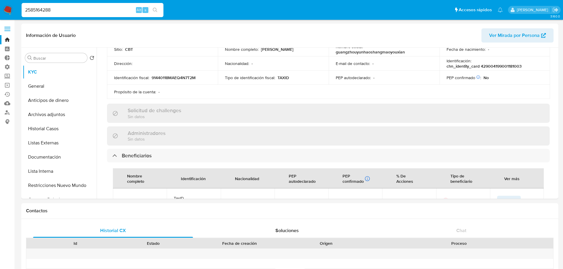
paste input "1378071881"
type input "1378071881"
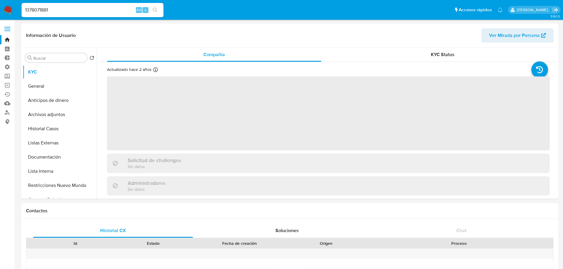
select select "10"
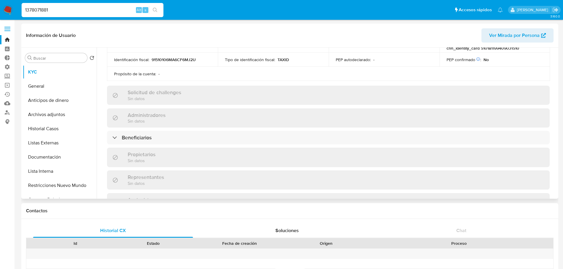
scroll to position [207, 0]
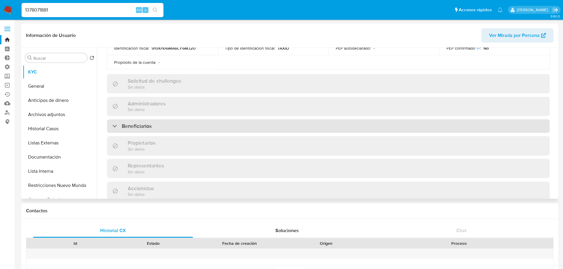
click at [179, 131] on div "Beneficiarios" at bounding box center [328, 126] width 443 height 14
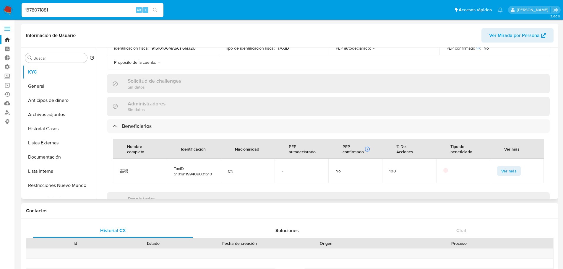
click at [494, 171] on td "Ver más" at bounding box center [517, 171] width 54 height 24
click at [497, 171] on button "Ver más" at bounding box center [509, 170] width 24 height 9
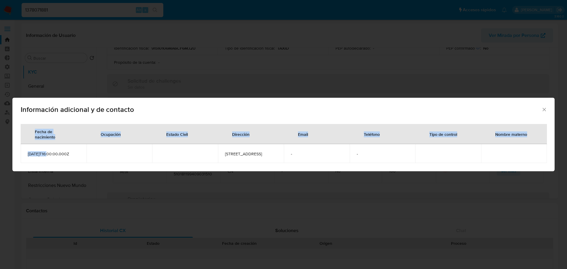
drag, startPoint x: 48, startPoint y: 155, endPoint x: 15, endPoint y: 154, distance: 33.4
click at [15, 154] on div "Fecha de nacimiento Ocupación Estado Civil Dirección Email Teléfono Tipo de con…" at bounding box center [283, 145] width 543 height 52
click at [53, 157] on td "1994-09-02T16:00:00.000Z" at bounding box center [54, 153] width 66 height 19
drag, startPoint x: 48, startPoint y: 153, endPoint x: 23, endPoint y: 153, distance: 25.1
click at [23, 153] on td "1994-09-02T16:00:00.000Z" at bounding box center [54, 153] width 66 height 19
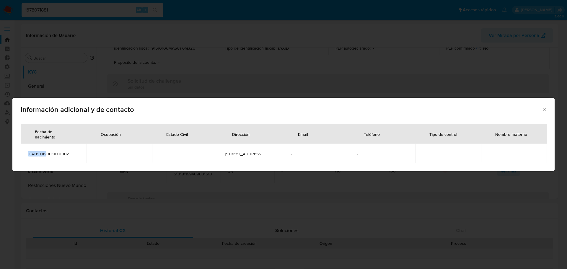
copy span "1994-09-02"
click at [545, 108] on icon "Cerrar" at bounding box center [544, 109] width 3 height 3
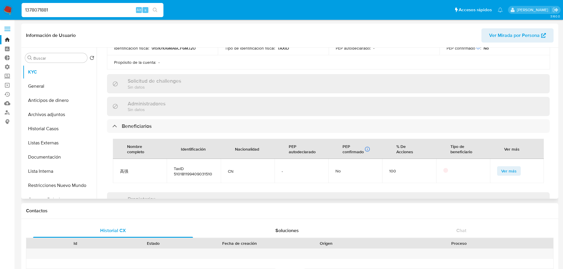
click at [203, 176] on span "TaxID 510181199409031510" at bounding box center [194, 171] width 40 height 11
copy span "510181199409031510"
click at [497, 172] on button "Ver más" at bounding box center [509, 170] width 24 height 9
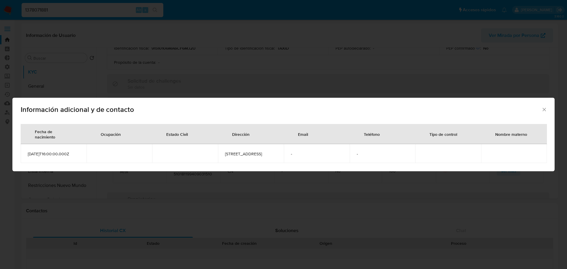
click at [544, 107] on icon "Cerrar" at bounding box center [545, 110] width 6 height 6
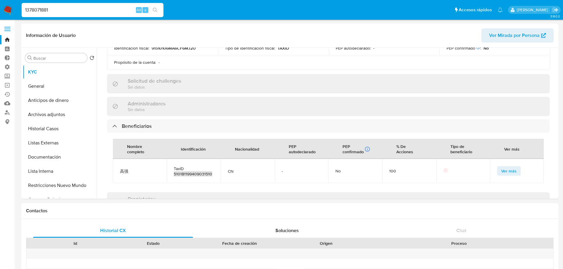
click at [126, 8] on input "1378071881" at bounding box center [93, 10] width 142 height 8
paste input "2318845816"
type input "2318845816"
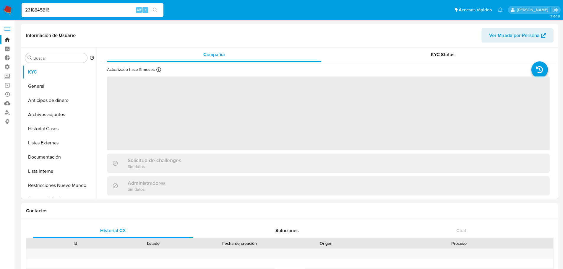
select select "10"
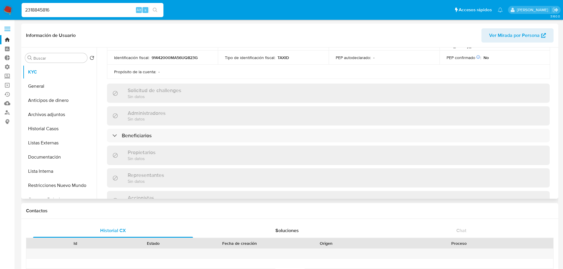
scroll to position [207, 0]
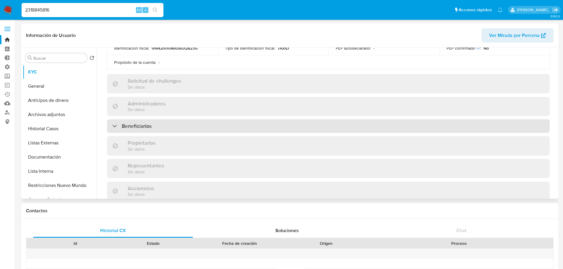
click at [180, 127] on div "Beneficiarios" at bounding box center [328, 126] width 443 height 14
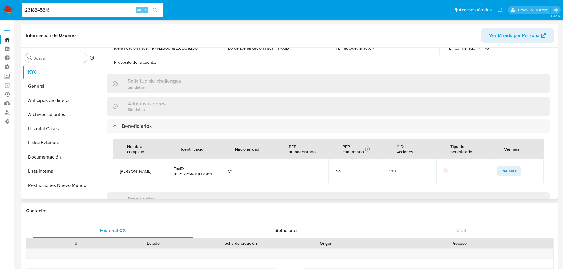
click at [501, 171] on span "Ver más" at bounding box center [508, 171] width 15 height 8
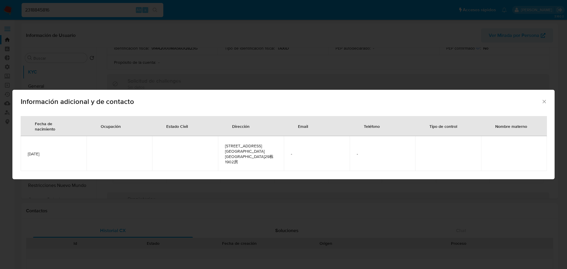
drag, startPoint x: 27, startPoint y: 153, endPoint x: 74, endPoint y: 153, distance: 46.4
click at [74, 153] on td "1997-11-02" at bounding box center [54, 153] width 66 height 35
copy span "1997-11-02"
click at [113, 29] on div "Información adicional y de contacto Fecha de nacimiento Ocupación Estado Civil …" at bounding box center [283, 134] width 567 height 269
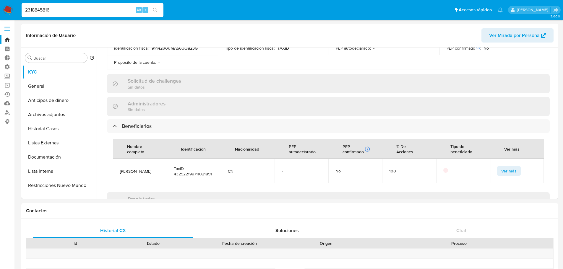
click at [112, 13] on input "2318845816" at bounding box center [93, 10] width 142 height 8
paste input "1338390731"
type input "1338390731"
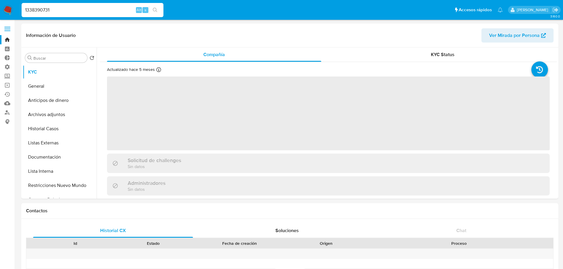
select select "10"
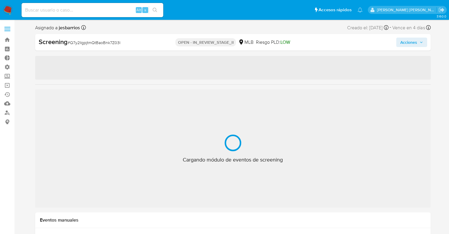
select select "10"
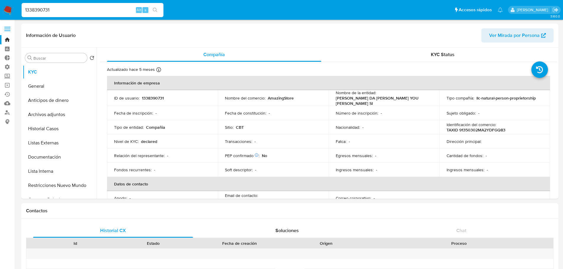
select select "10"
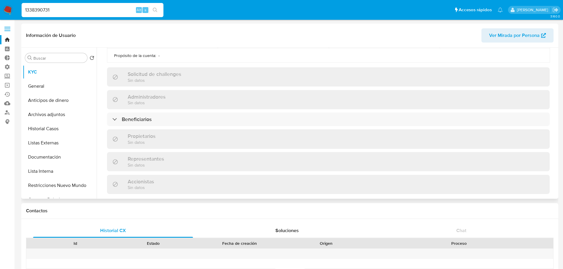
scroll to position [236, 0]
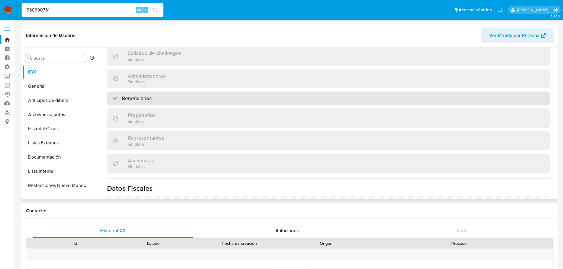
click at [499, 99] on div "Beneficiarios" at bounding box center [328, 99] width 443 height 14
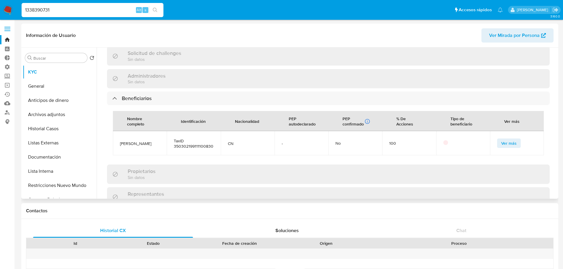
click at [501, 142] on span "Ver más" at bounding box center [508, 143] width 15 height 8
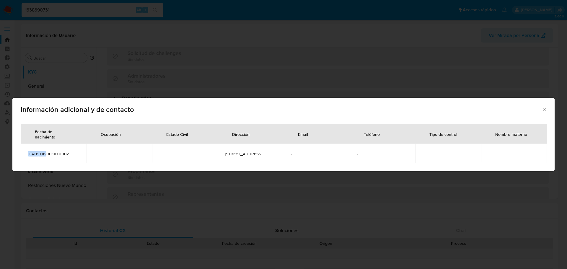
drag, startPoint x: 46, startPoint y: 154, endPoint x: 27, endPoint y: 156, distance: 18.4
click at [27, 156] on td "[DATE]T16:00:00.000Z" at bounding box center [54, 153] width 66 height 19
copy span "[DATE]"
click at [543, 107] on icon "Cerrar" at bounding box center [545, 110] width 6 height 6
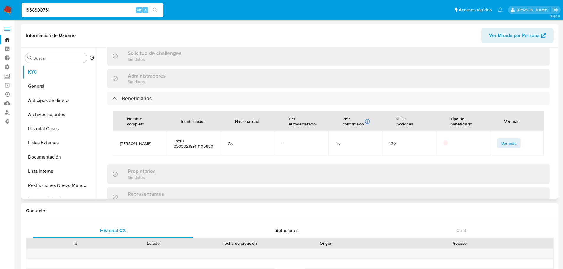
click at [176, 146] on span "TaxID 350302199111100830" at bounding box center [194, 143] width 40 height 11
copy span "350302199111100830"
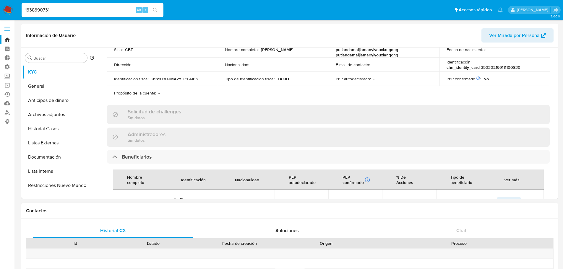
scroll to position [177, 0]
click at [108, 10] on input "1338390731" at bounding box center [93, 10] width 142 height 8
paste input "2588593248"
type input "2588593248"
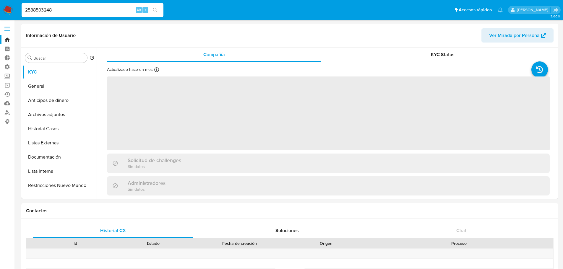
select select "10"
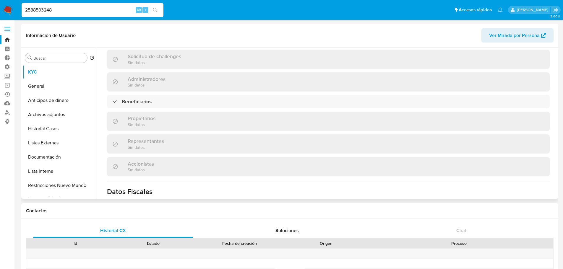
scroll to position [236, 0]
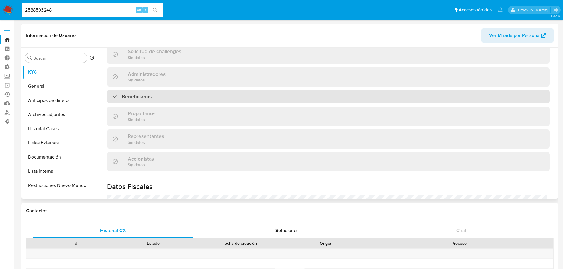
click at [184, 94] on div "Beneficiarios" at bounding box center [328, 97] width 443 height 14
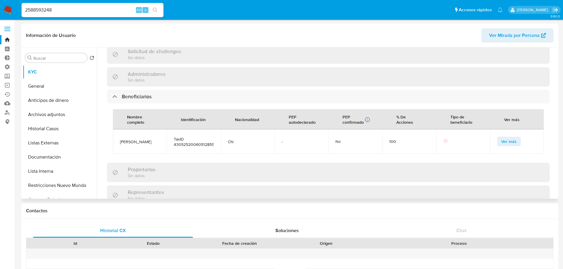
click at [501, 138] on span "Ver más" at bounding box center [508, 141] width 15 height 8
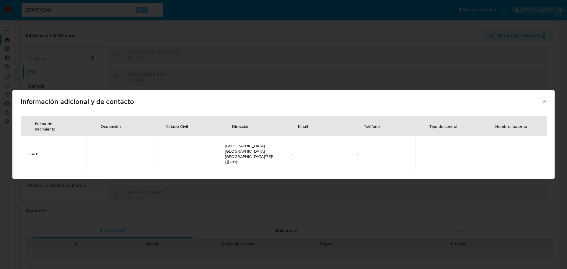
drag, startPoint x: 26, startPoint y: 155, endPoint x: 55, endPoint y: 155, distance: 29.0
click at [55, 155] on td "[DATE]" at bounding box center [54, 153] width 66 height 35
copy span "[DATE]"
click at [545, 105] on icon "Cerrar" at bounding box center [545, 102] width 6 height 6
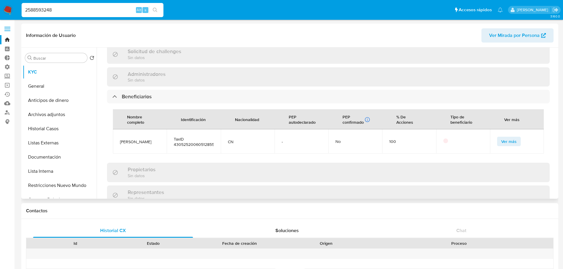
click at [177, 142] on span "TaxID 430525200605128551" at bounding box center [194, 142] width 40 height 11
copy span "430525200605128551"
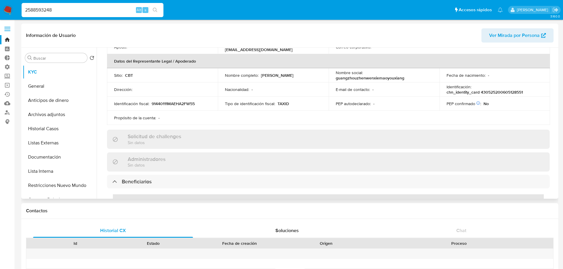
scroll to position [148, 0]
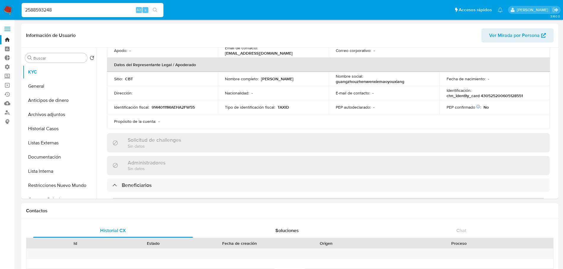
click at [120, 11] on input "2588593248" at bounding box center [93, 10] width 142 height 8
type input "v"
paste input "1659341480"
type input "1659341480"
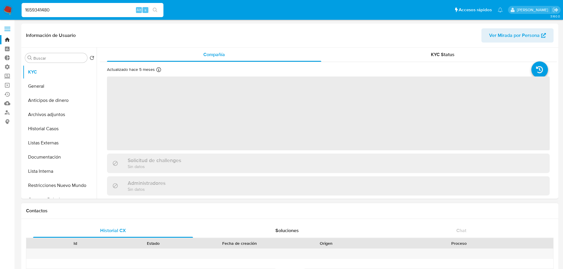
select select "10"
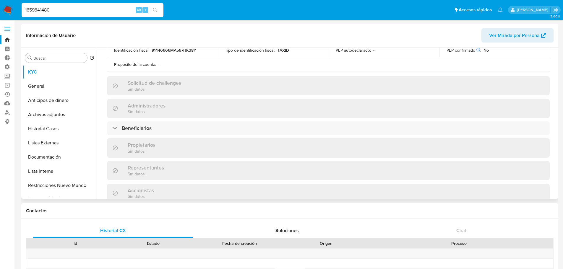
scroll to position [207, 0]
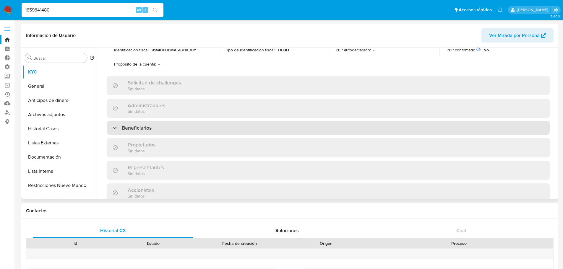
click at [211, 124] on div "Beneficiarios" at bounding box center [328, 128] width 443 height 14
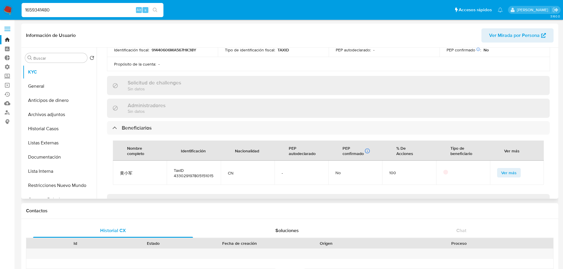
click at [501, 170] on span "Ver más" at bounding box center [508, 173] width 15 height 8
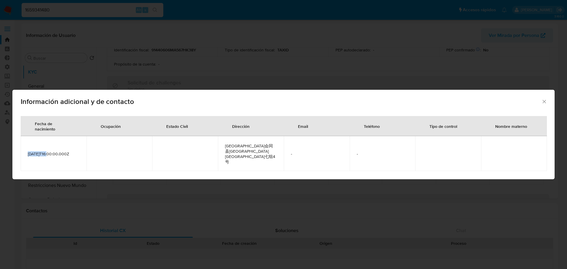
drag, startPoint x: 47, startPoint y: 154, endPoint x: 25, endPoint y: 156, distance: 22.0
click at [25, 156] on td "[DATE]T16:00:00.000Z" at bounding box center [54, 153] width 66 height 35
copy span "[DATE]"
click at [547, 105] on icon "Cerrar" at bounding box center [545, 102] width 6 height 6
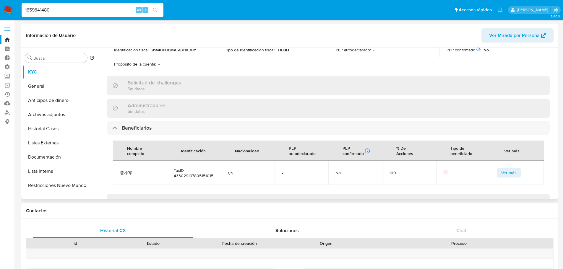
click at [179, 177] on span "TaxID 433029197805151015" at bounding box center [194, 173] width 40 height 11
copy span "433029197805151015"
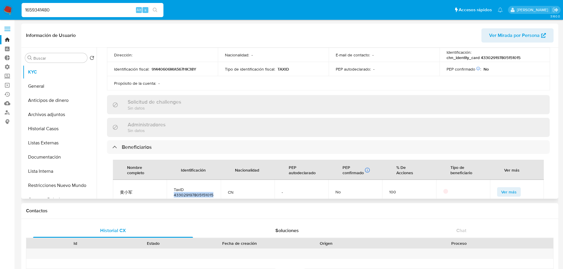
scroll to position [177, 0]
